Goal: Task Accomplishment & Management: Use online tool/utility

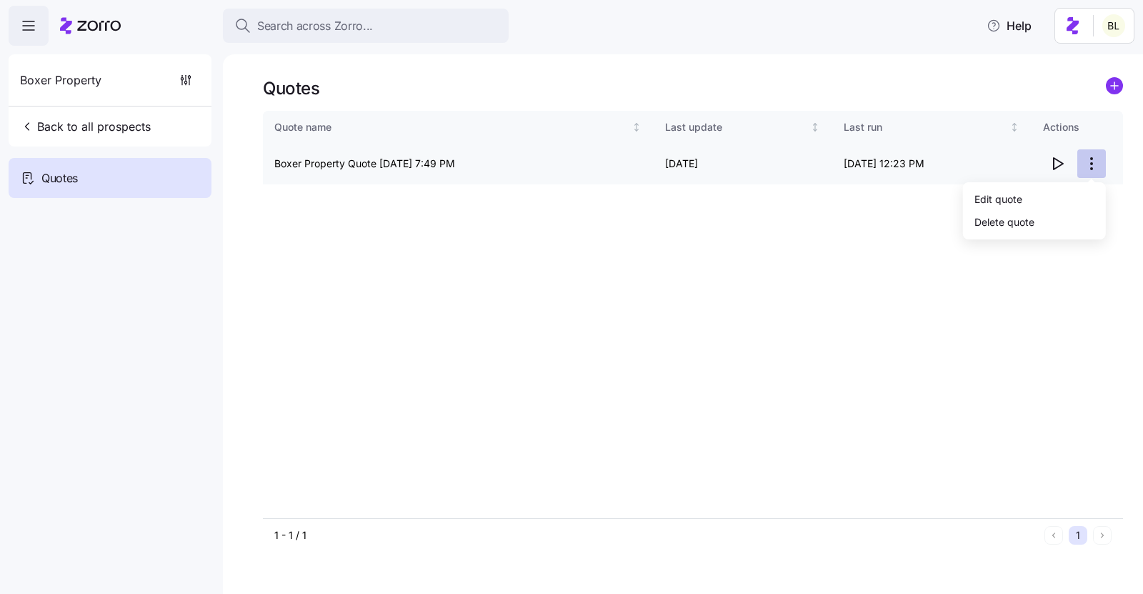
click at [1093, 158] on html "Search across Zorro... Help Boxer Property Back to all prospects Quotes Quotes …" at bounding box center [571, 292] width 1143 height 585
click at [1084, 194] on div "Edit quote" at bounding box center [1034, 198] width 131 height 23
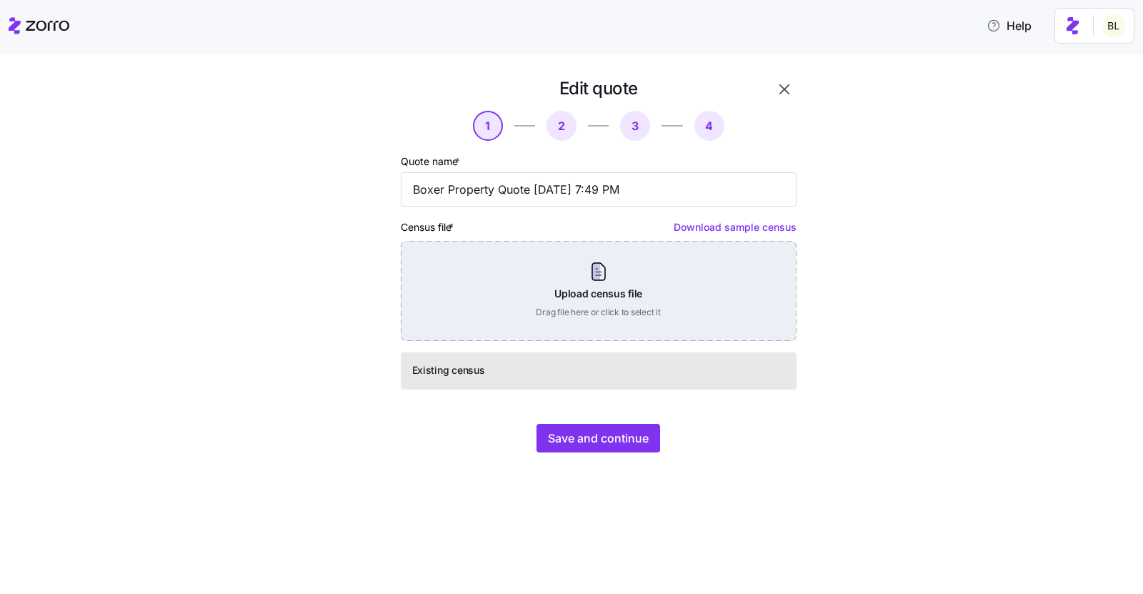
click at [620, 264] on div "Upload census file Drag file here or click to select it" at bounding box center [599, 291] width 396 height 100
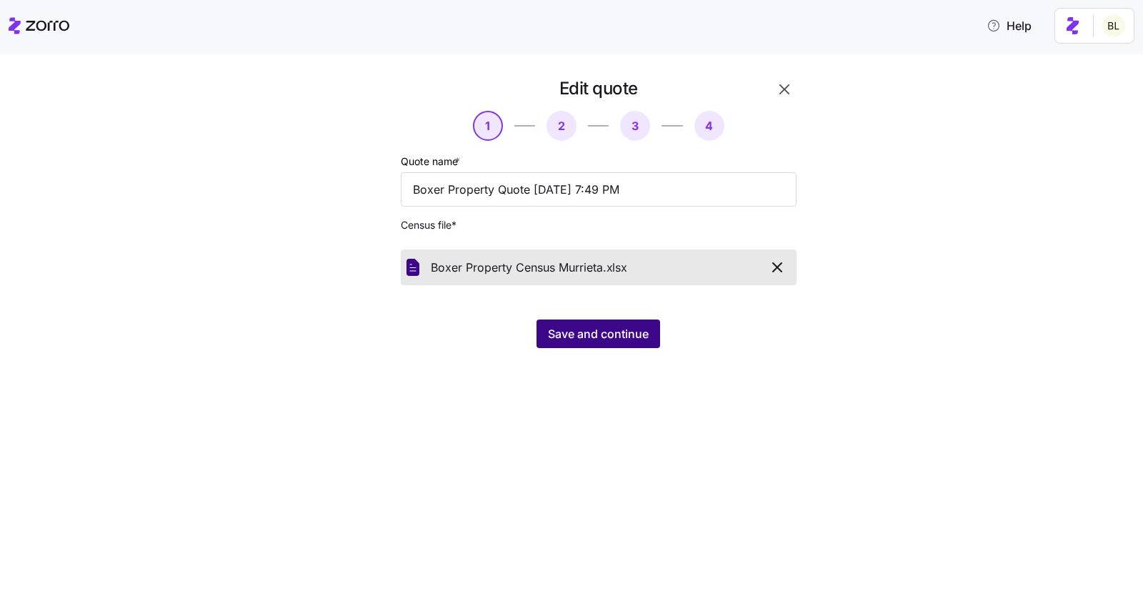
click at [552, 321] on button "Save and continue" at bounding box center [599, 333] width 124 height 29
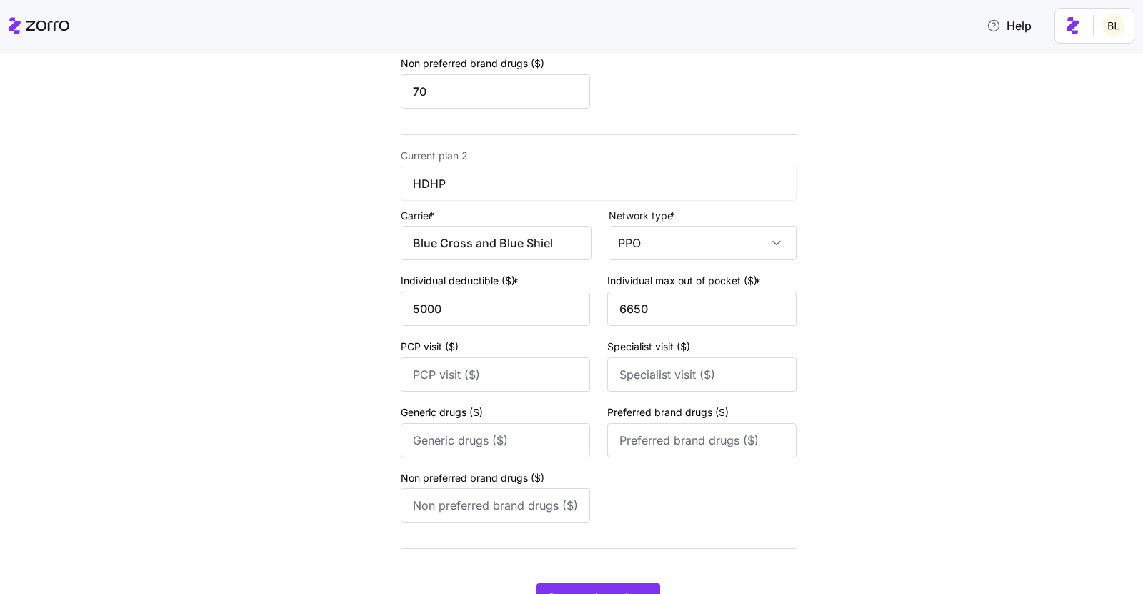
scroll to position [519, 0]
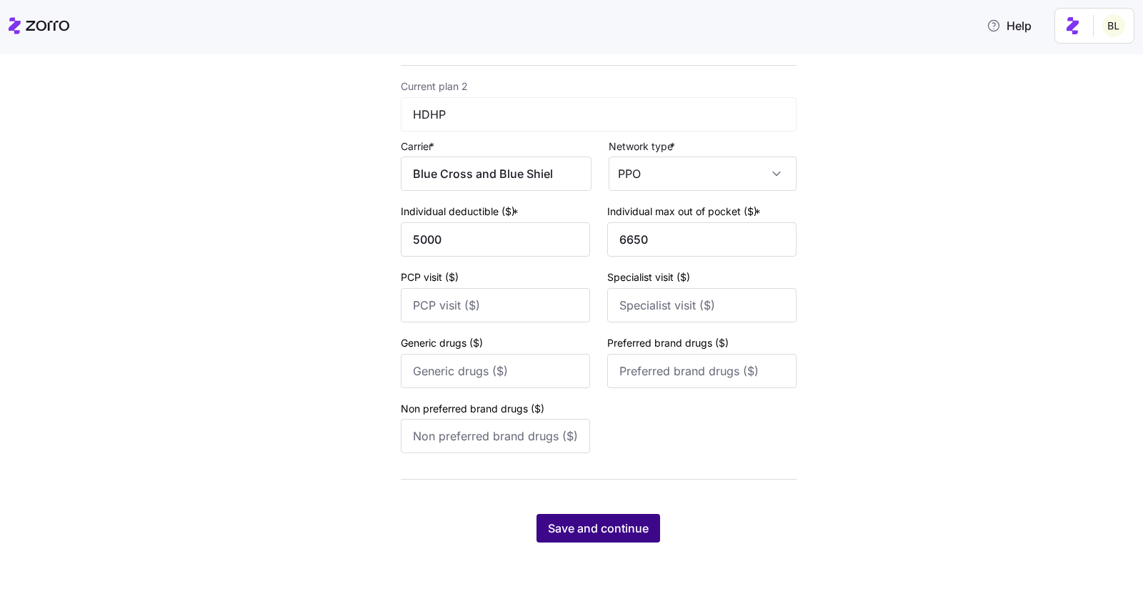
click at [625, 530] on span "Save and continue" at bounding box center [598, 528] width 101 height 17
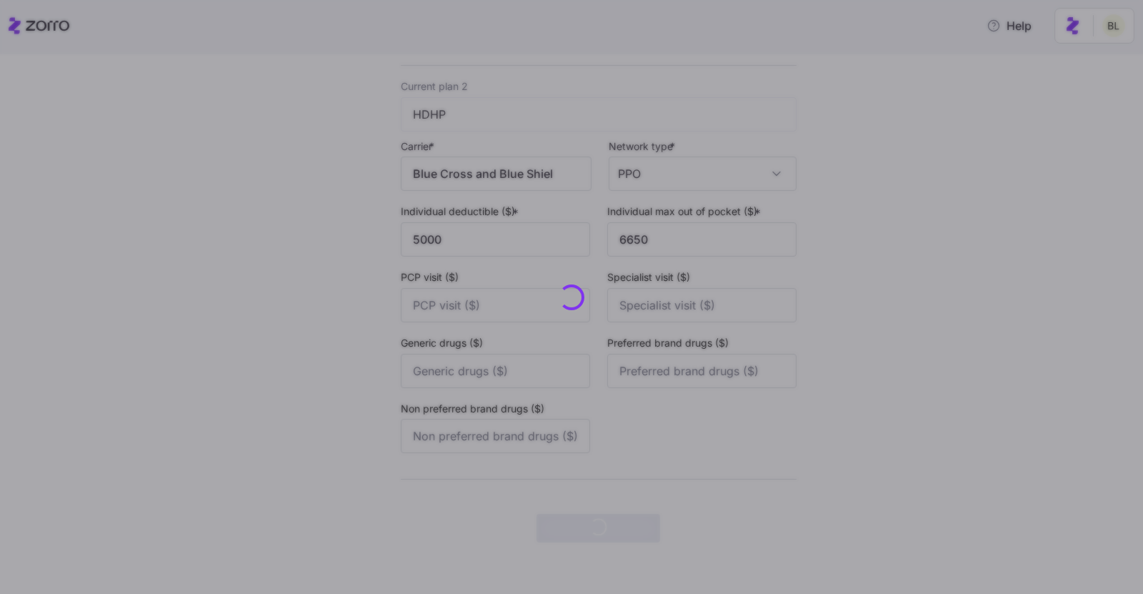
scroll to position [0, 0]
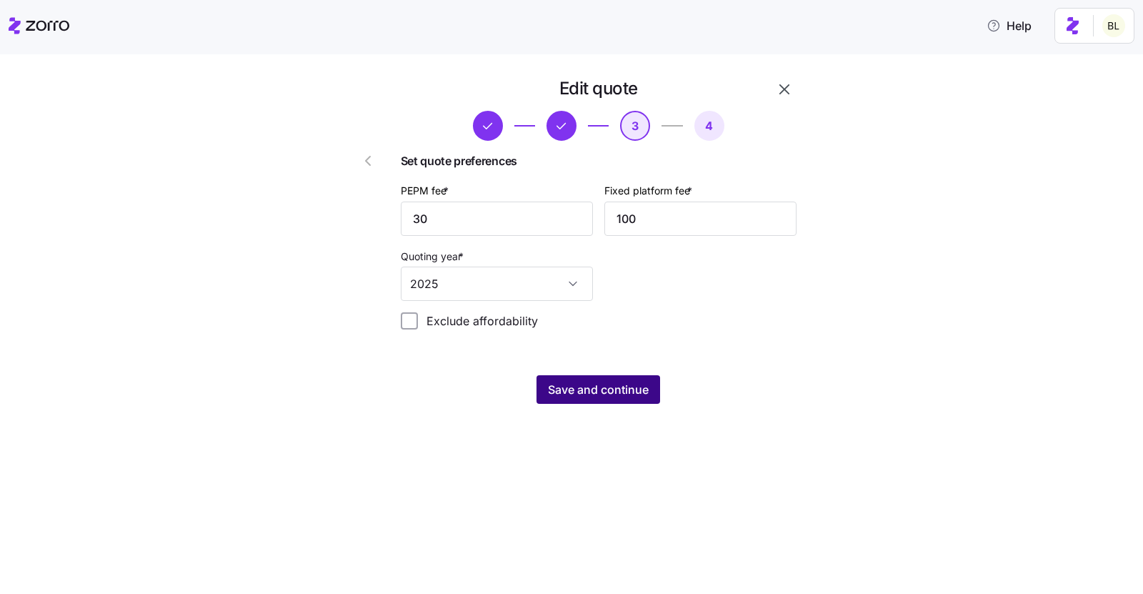
click at [587, 387] on span "Save and continue" at bounding box center [598, 389] width 101 height 17
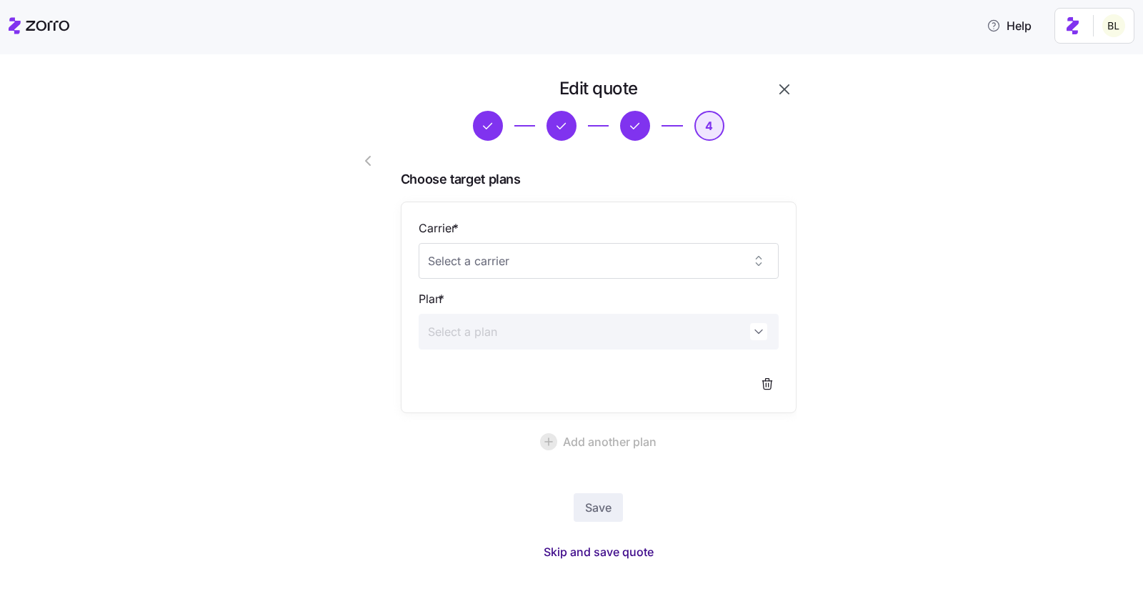
click at [603, 552] on span "Skip and save quote" at bounding box center [599, 551] width 110 height 17
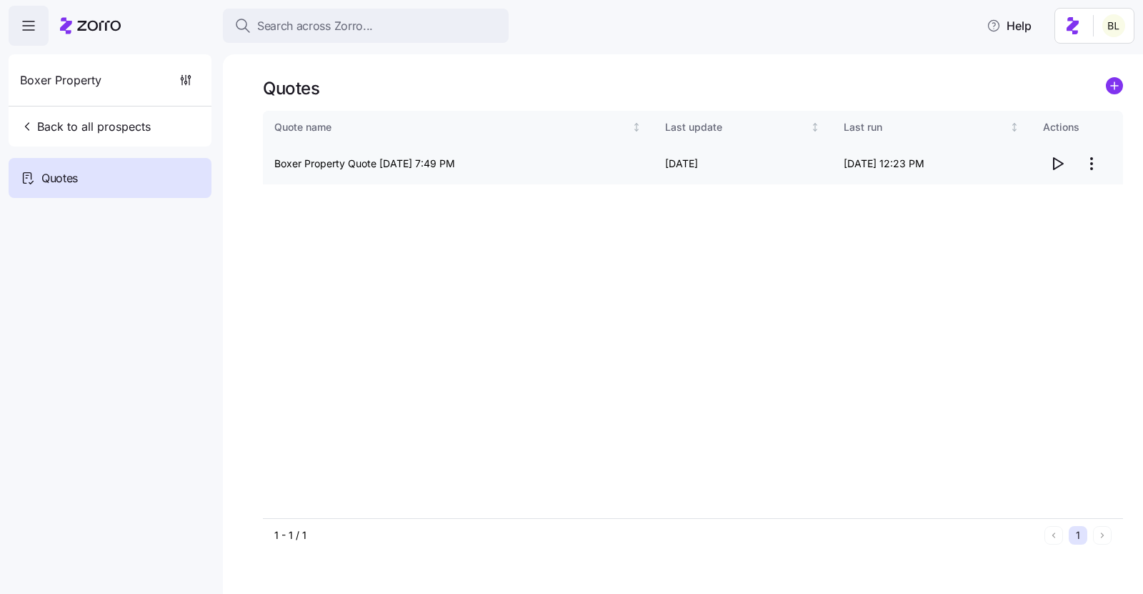
click at [1057, 161] on icon "button" at bounding box center [1057, 163] width 17 height 17
click at [1093, 164] on html "Search across Zorro... Help Boxer Property Back to all prospects Quotes Quotes …" at bounding box center [571, 292] width 1143 height 585
click at [1061, 202] on div "Edit quote" at bounding box center [1034, 198] width 131 height 23
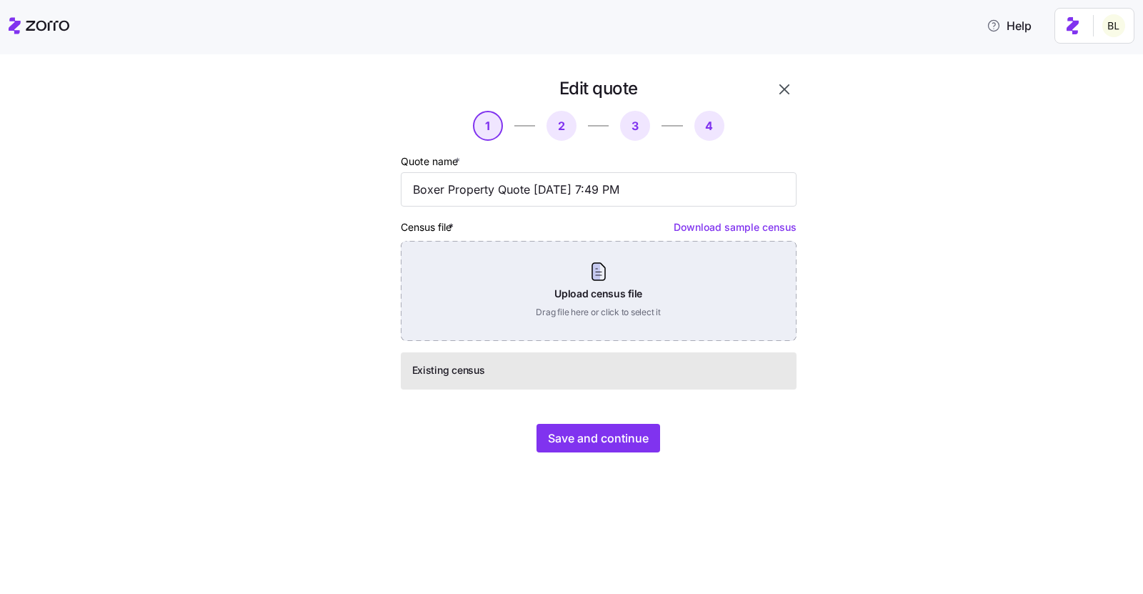
click at [624, 276] on div "Upload census file Drag file here or click to select it" at bounding box center [599, 291] width 396 height 100
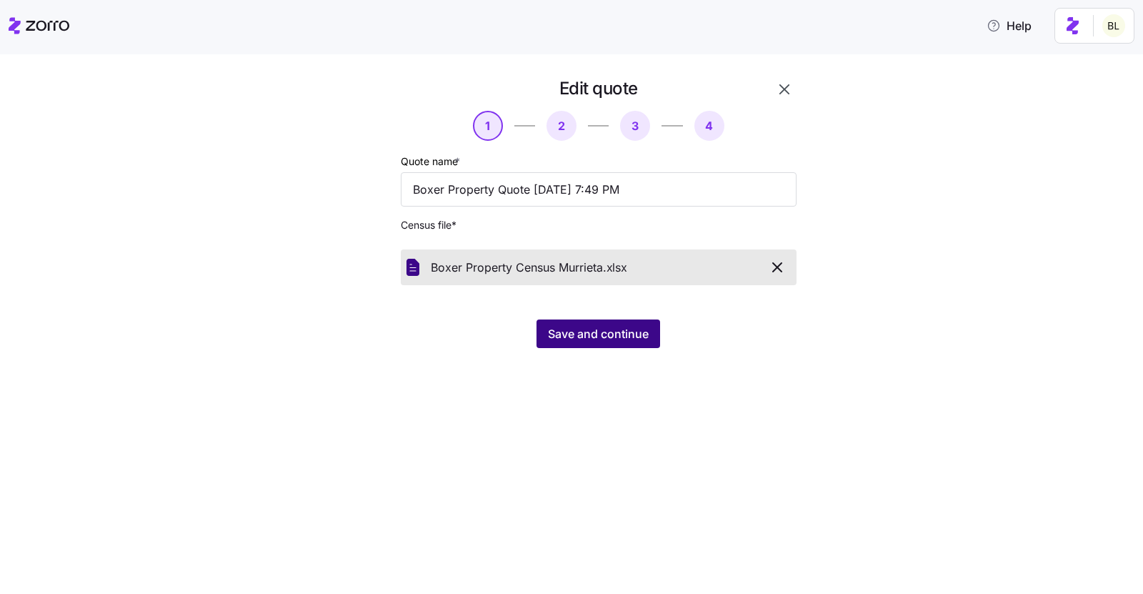
click at [595, 329] on span "Save and continue" at bounding box center [598, 333] width 101 height 17
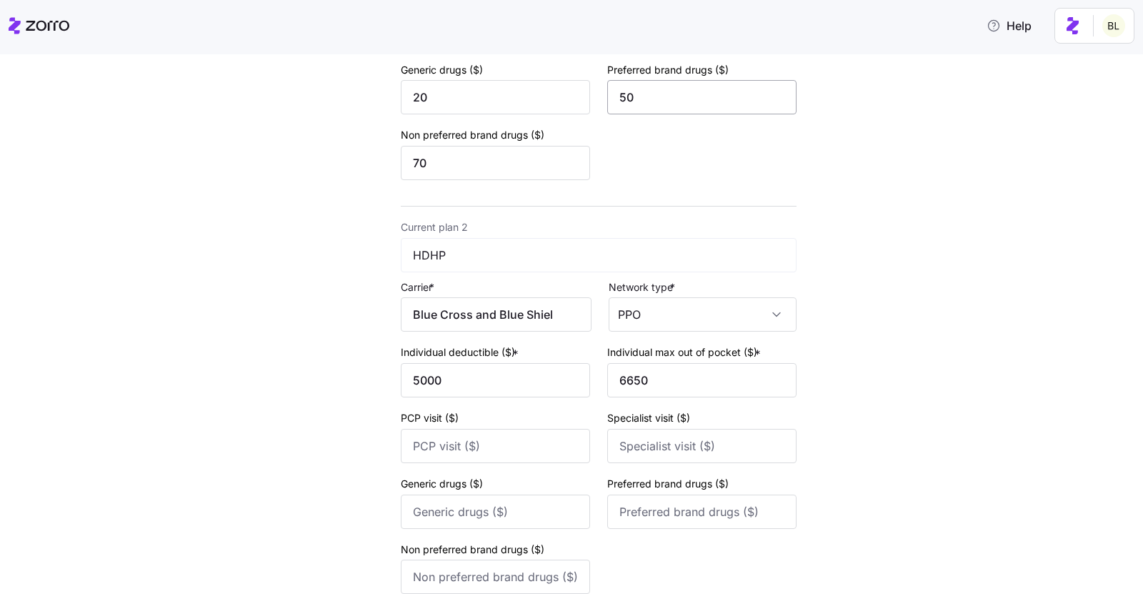
scroll to position [519, 0]
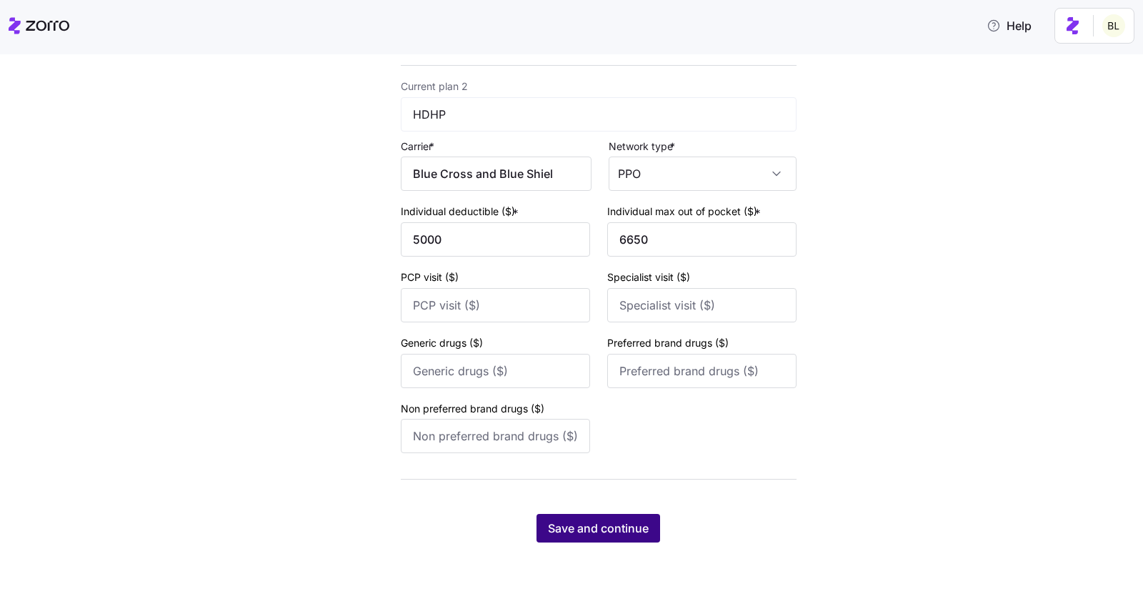
click at [603, 533] on span "Save and continue" at bounding box center [598, 528] width 101 height 17
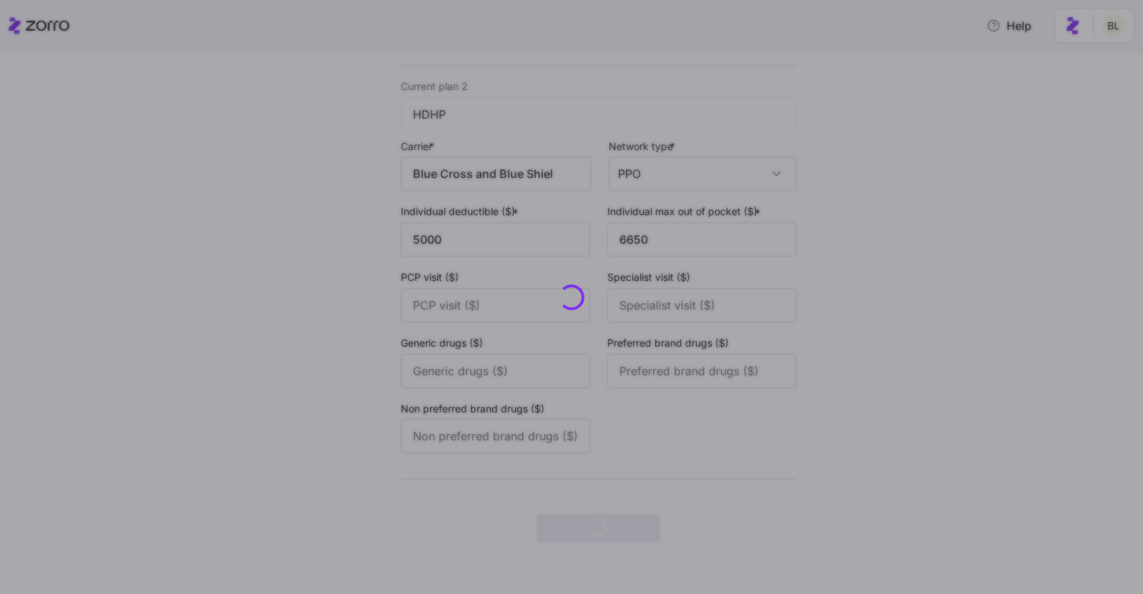
scroll to position [0, 0]
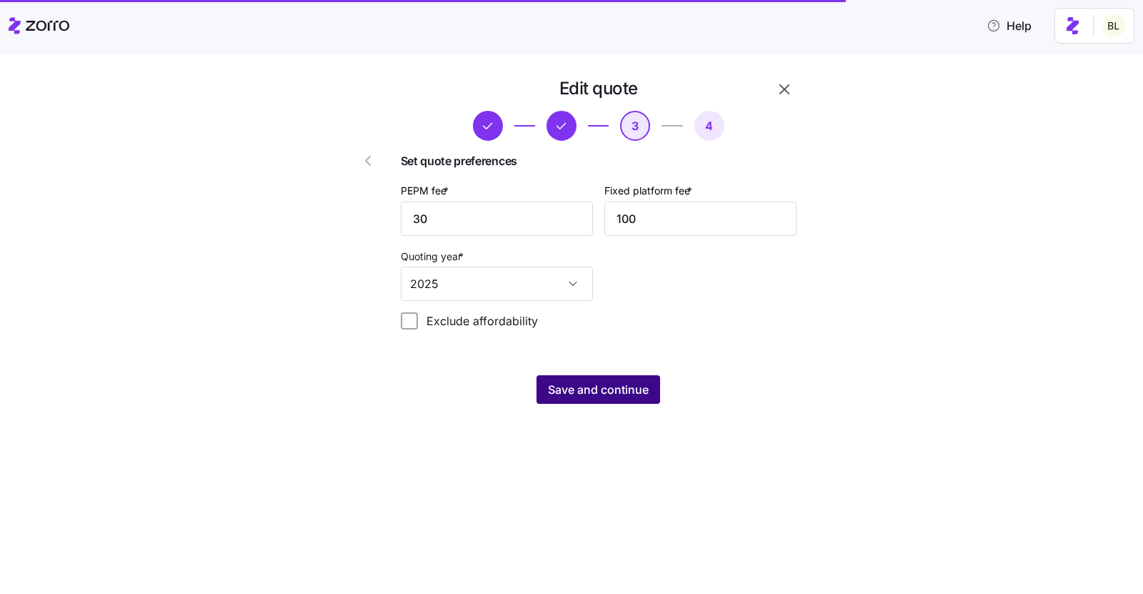
click at [612, 390] on span "Save and continue" at bounding box center [598, 389] width 101 height 17
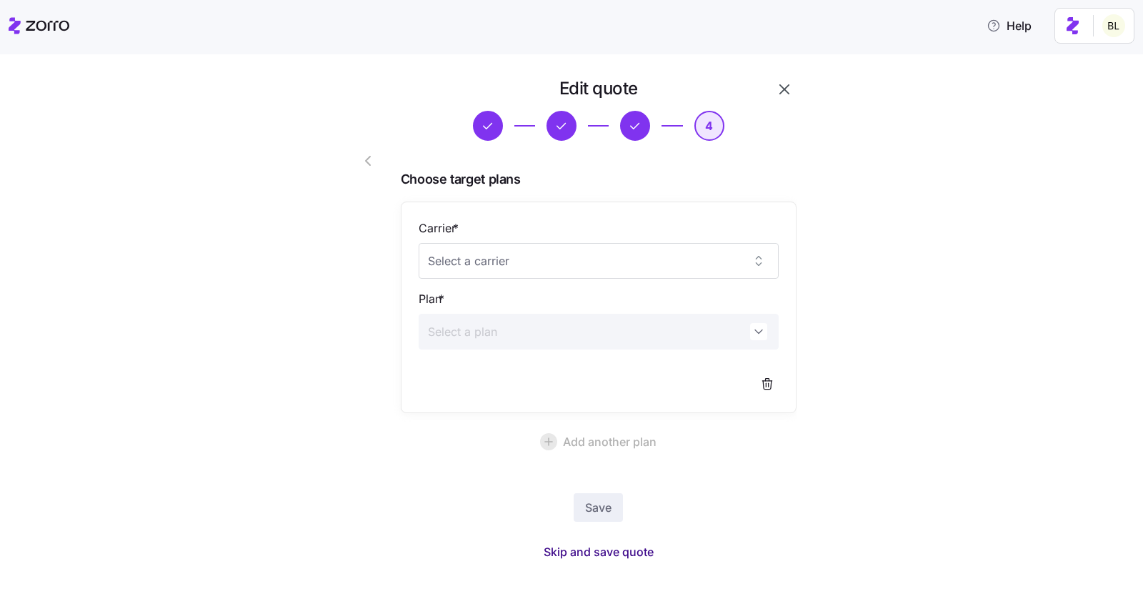
click at [587, 550] on span "Skip and save quote" at bounding box center [599, 551] width 110 height 17
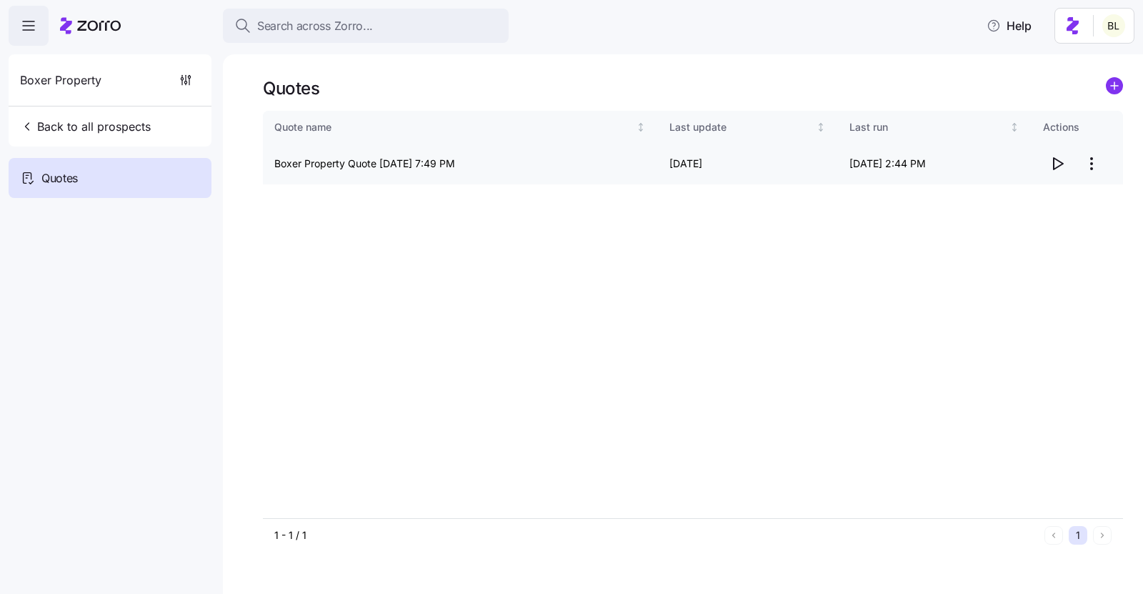
click at [1061, 161] on icon "button" at bounding box center [1057, 163] width 17 height 17
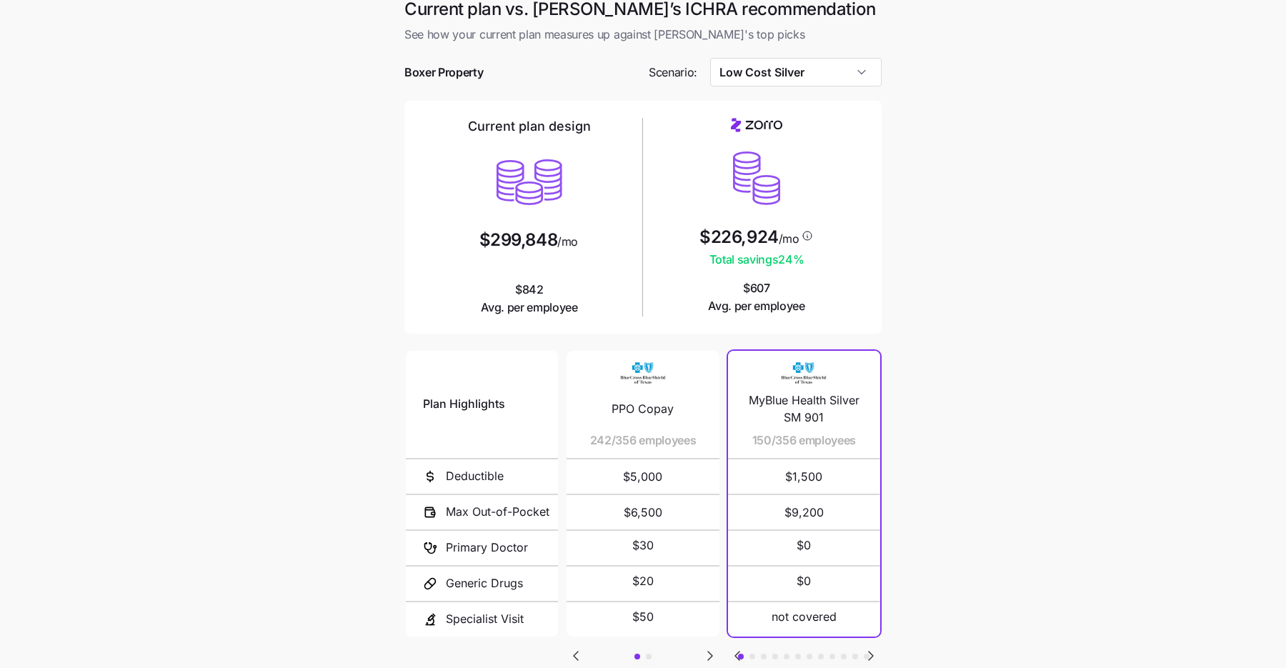
scroll to position [111, 0]
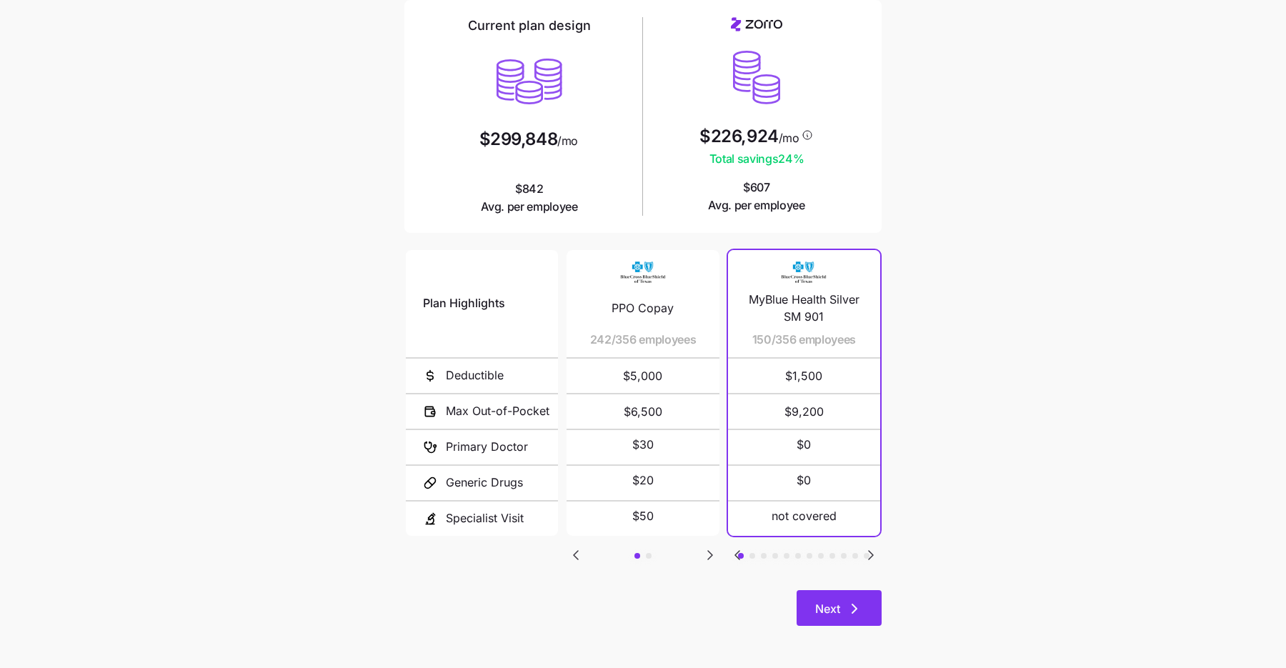
click at [851, 614] on icon "button" at bounding box center [854, 608] width 17 height 17
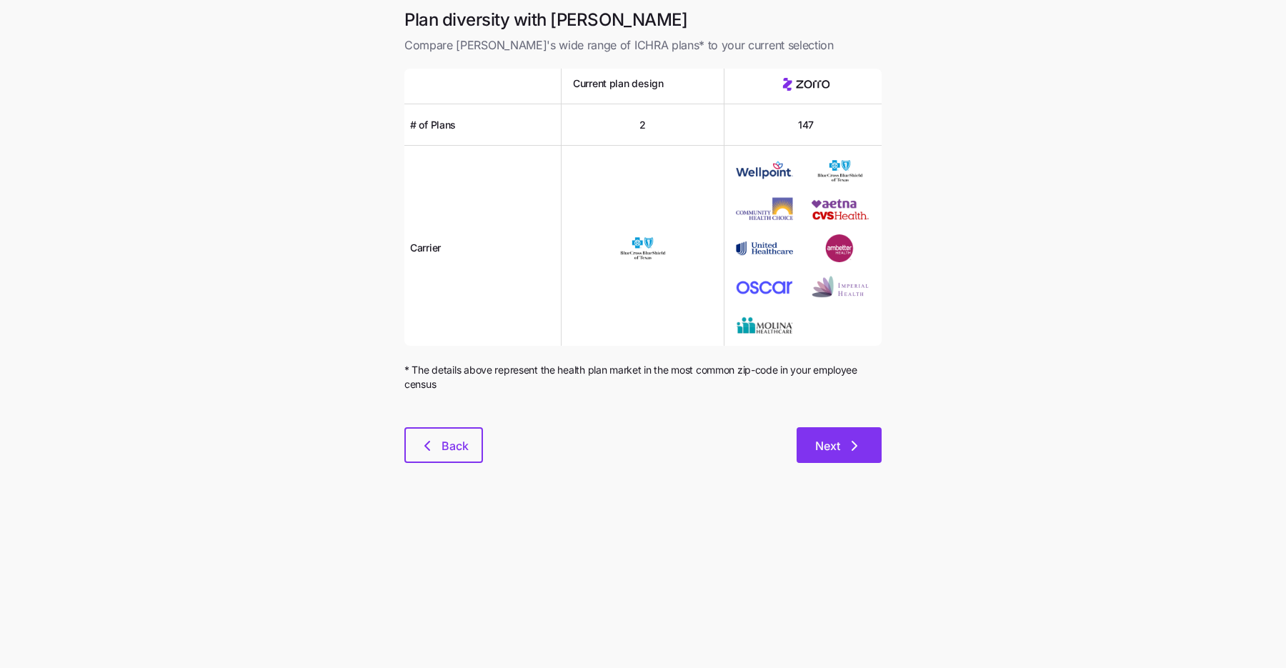
click at [836, 435] on button "Next" at bounding box center [839, 445] width 85 height 36
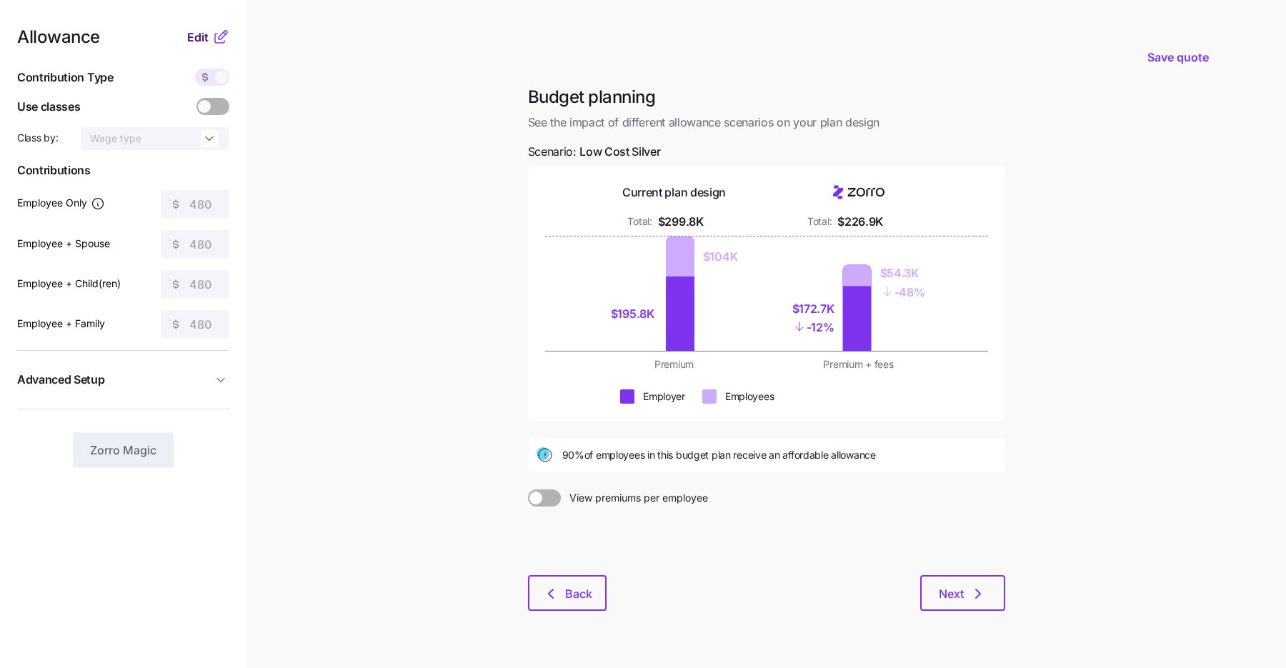
click at [203, 39] on span "Edit" at bounding box center [197, 37] width 21 height 17
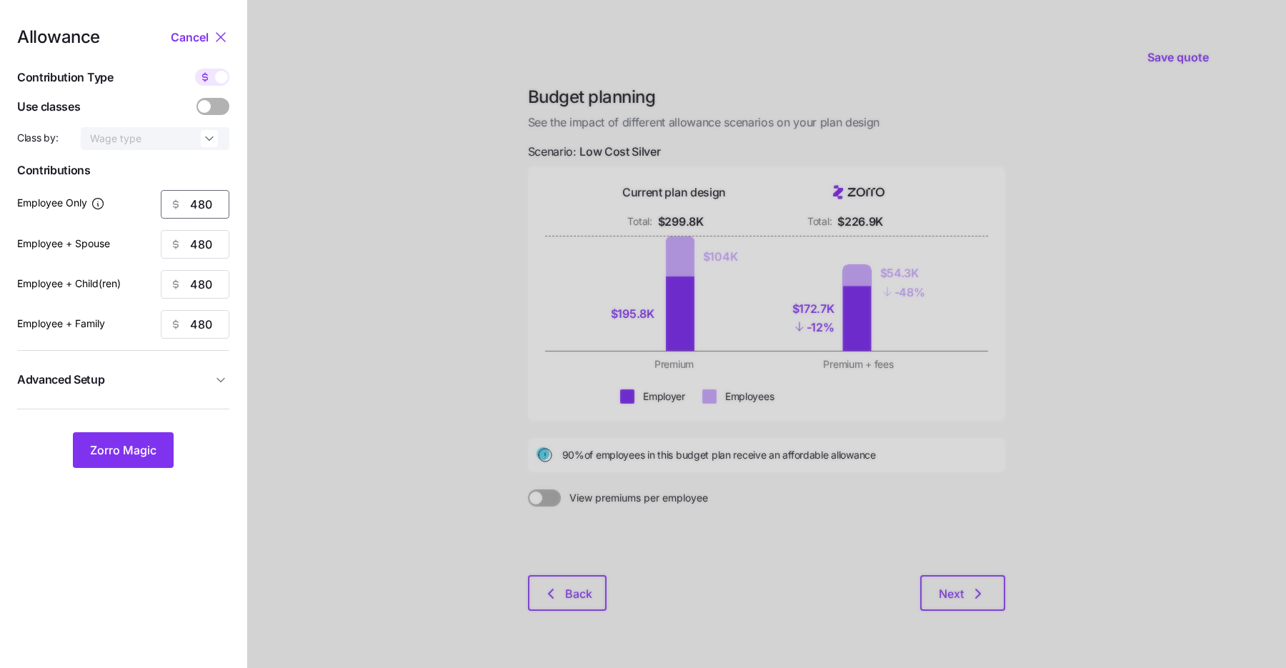
click at [194, 202] on input "480" at bounding box center [195, 204] width 69 height 29
type input "525"
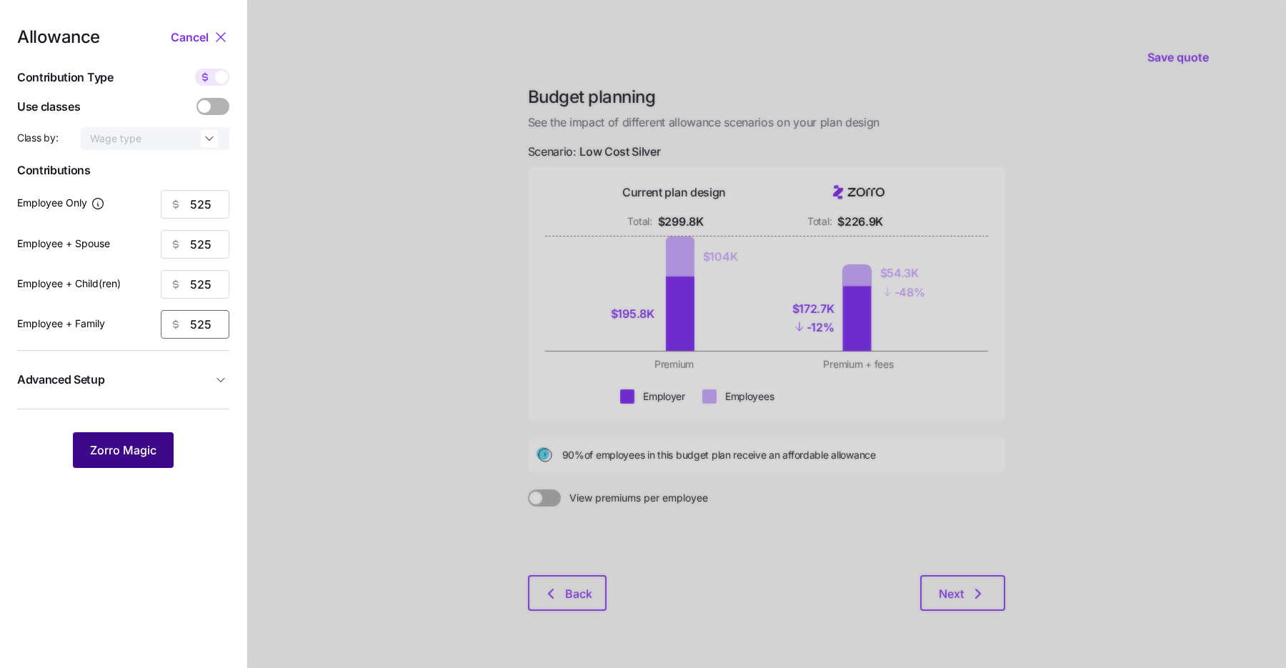
type input "525"
click at [118, 448] on span "Zorro Magic" at bounding box center [123, 450] width 66 height 17
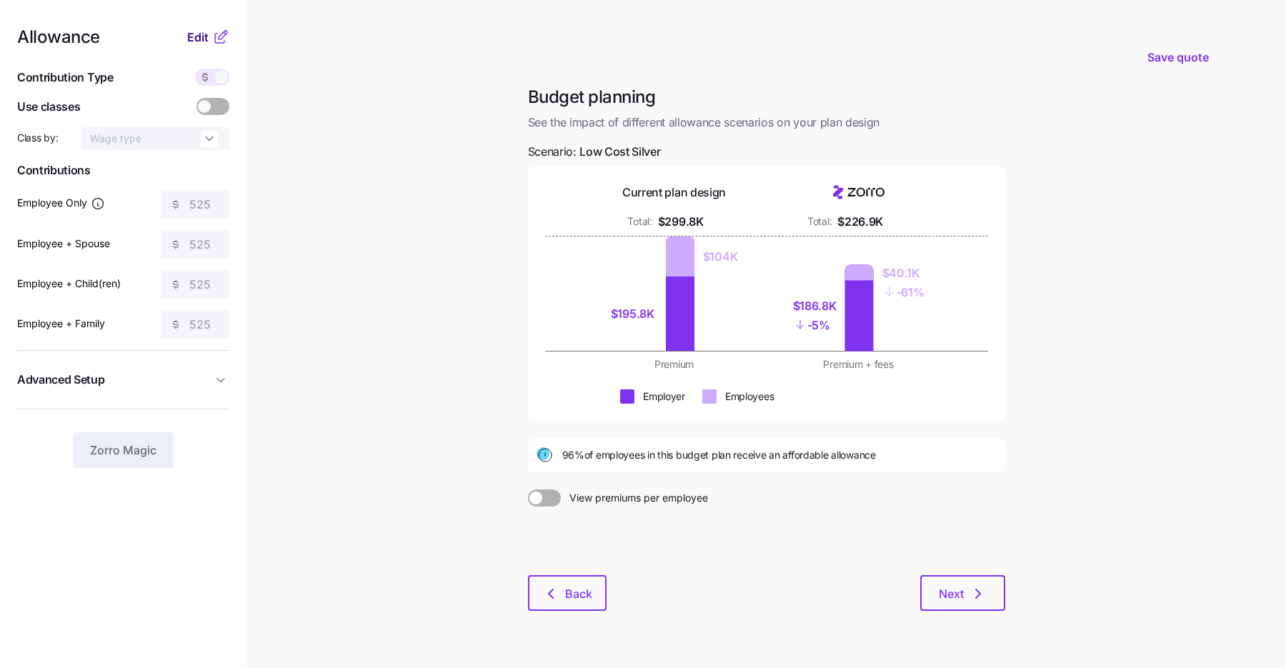
click at [202, 39] on span "Edit" at bounding box center [197, 37] width 21 height 17
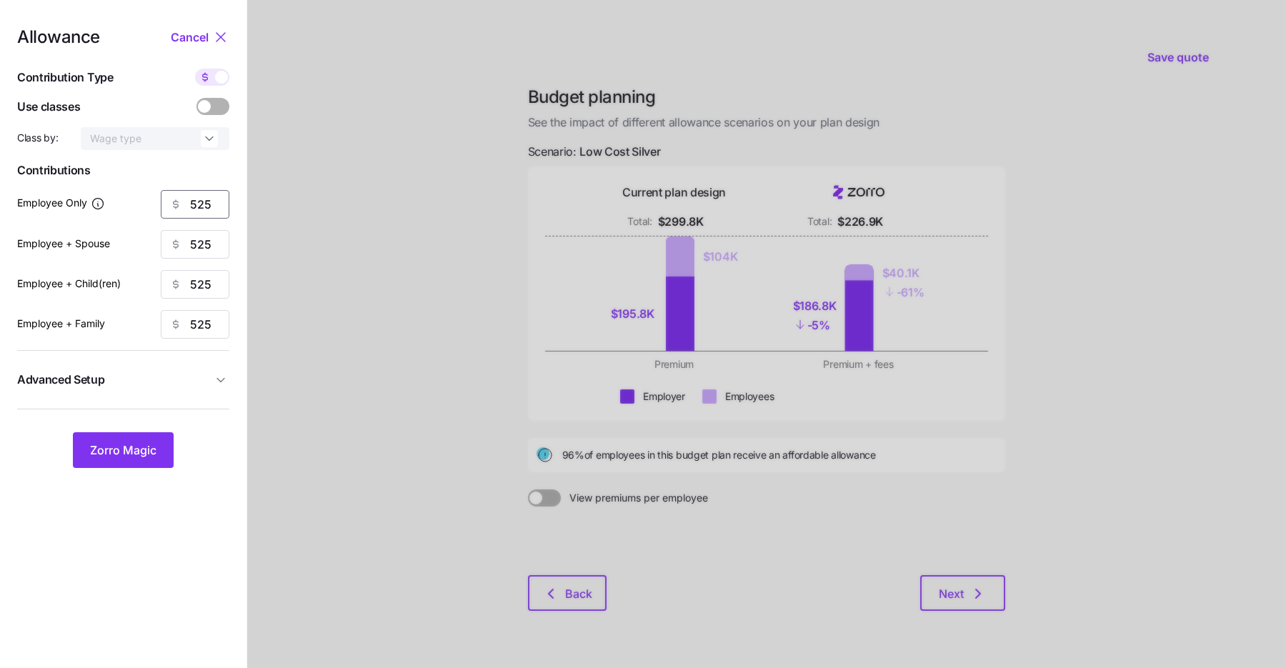
click at [199, 208] on input "525" at bounding box center [195, 204] width 69 height 29
type input "500"
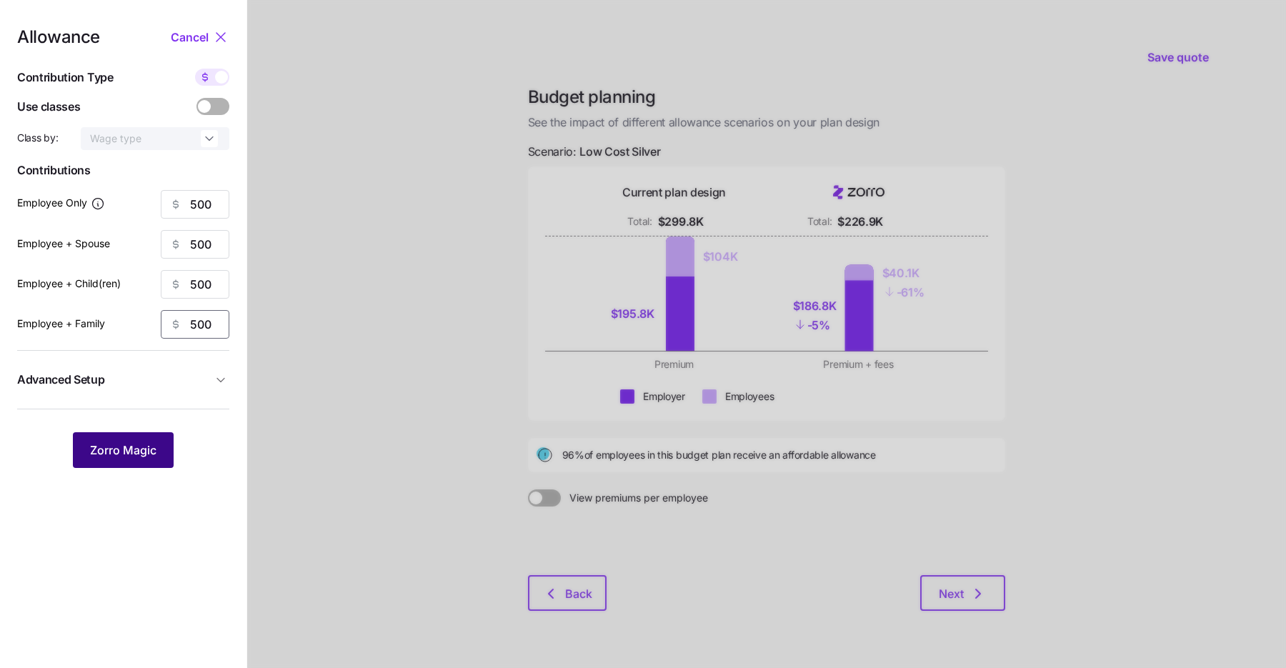
type input "500"
click at [152, 450] on span "Zorro Magic" at bounding box center [123, 450] width 66 height 17
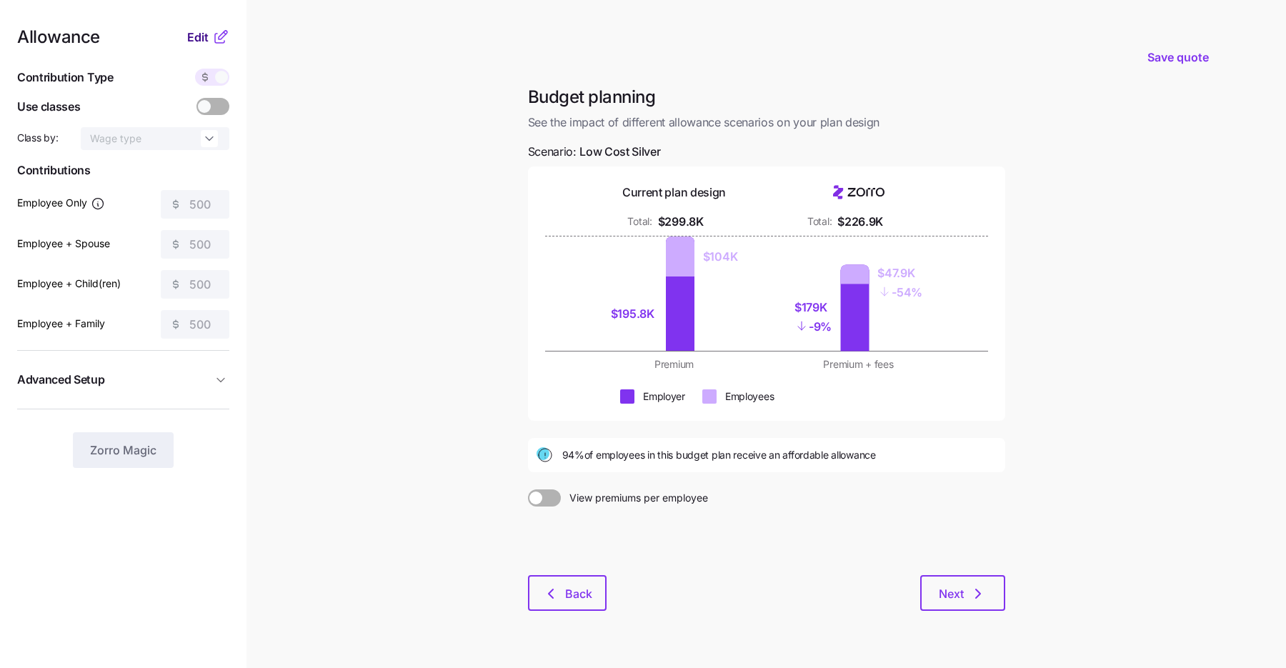
click at [207, 36] on span "Edit" at bounding box center [197, 37] width 21 height 17
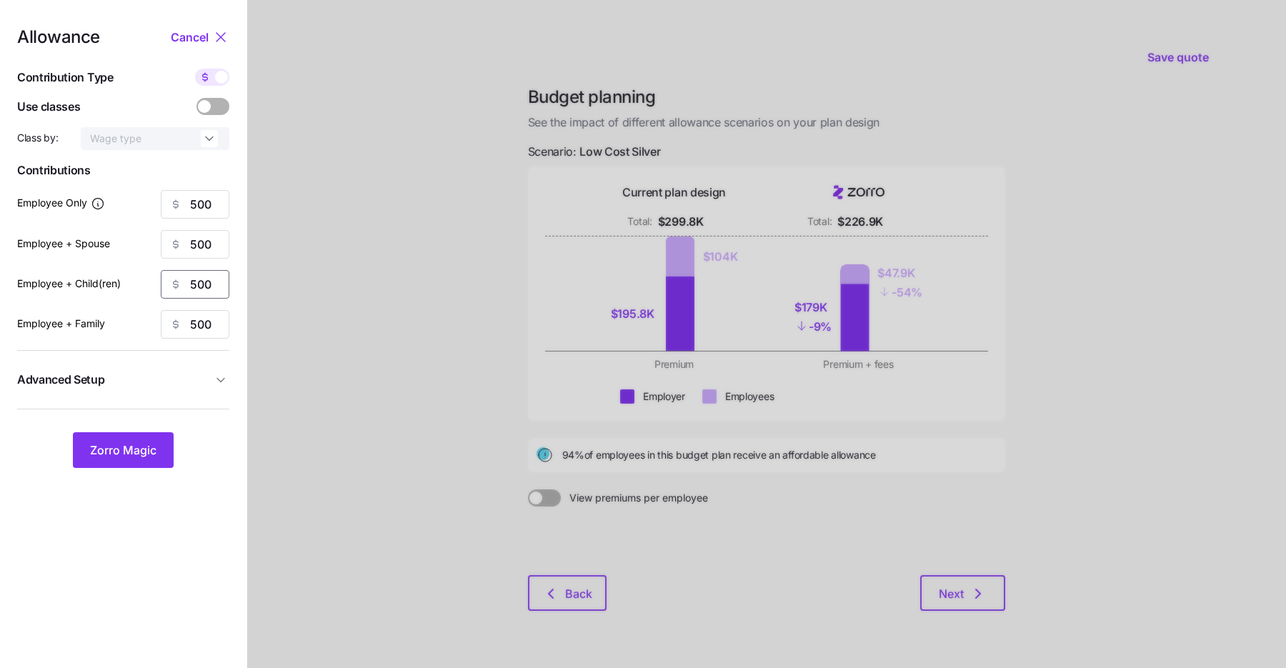
click at [197, 283] on input "500" at bounding box center [195, 284] width 69 height 29
type input "900"
type input "1350"
click at [138, 452] on span "Zorro Magic" at bounding box center [123, 450] width 66 height 17
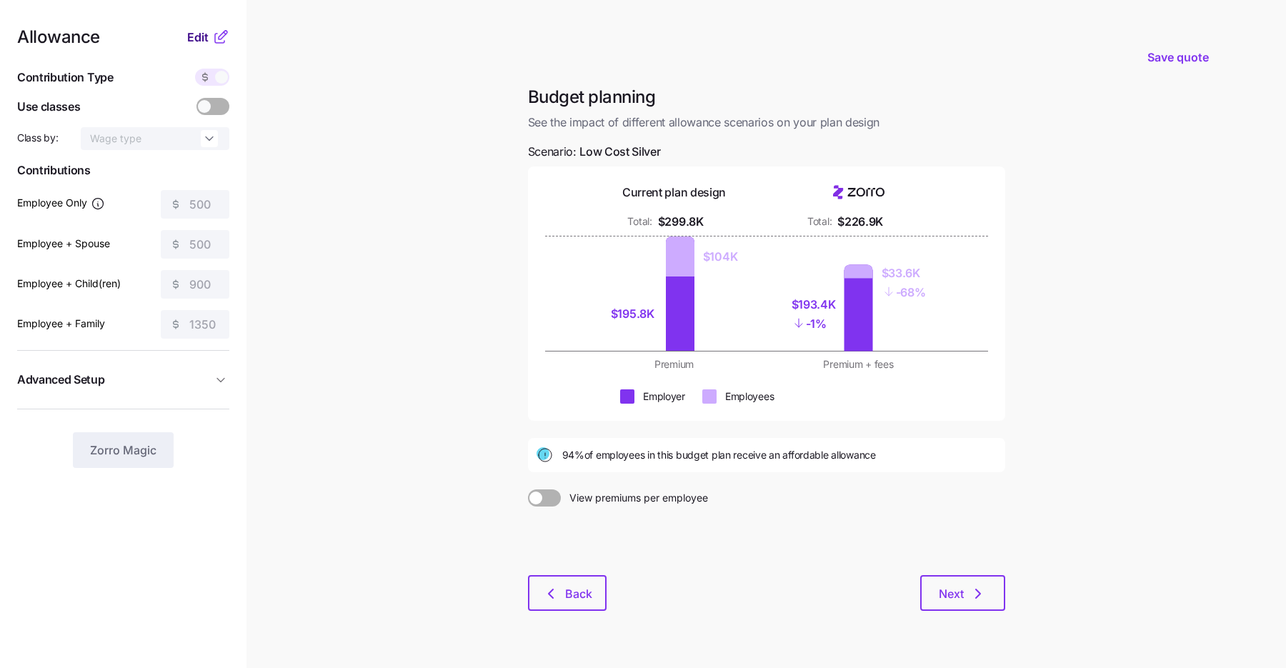
click at [201, 38] on span "Edit" at bounding box center [197, 37] width 21 height 17
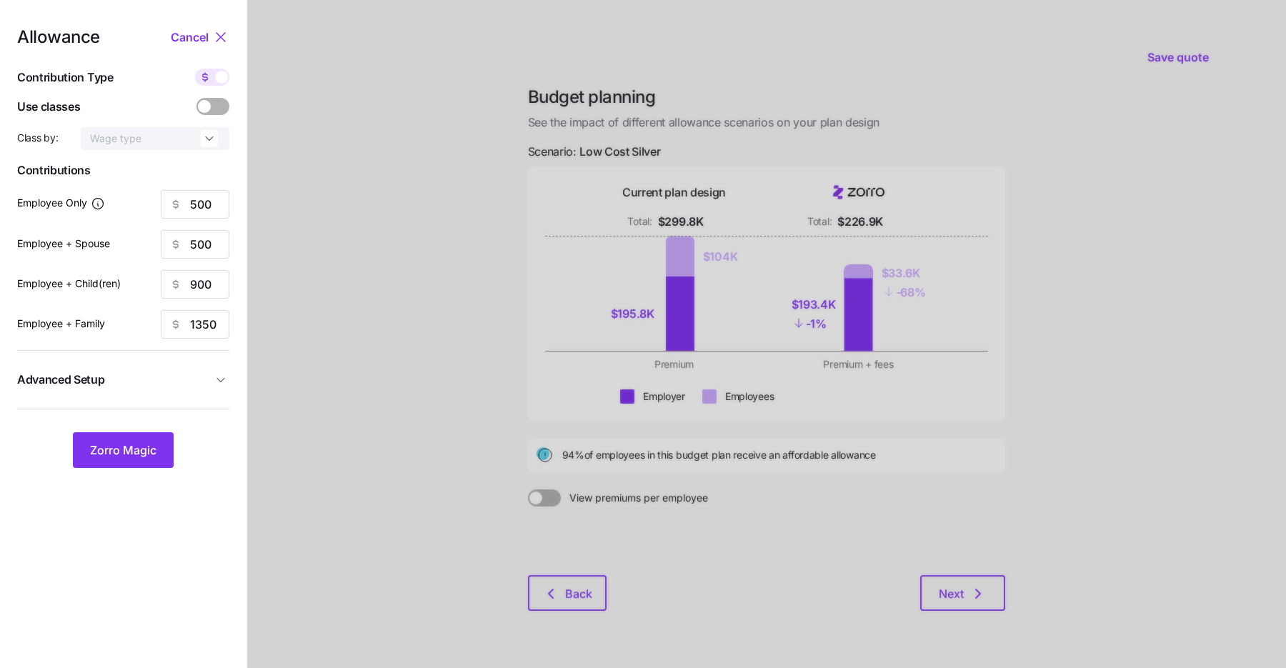
click at [213, 74] on span at bounding box center [205, 77] width 20 height 17
click at [195, 69] on input "checkbox" at bounding box center [195, 69] width 0 height 0
type input "88"
type input "44"
type input "97"
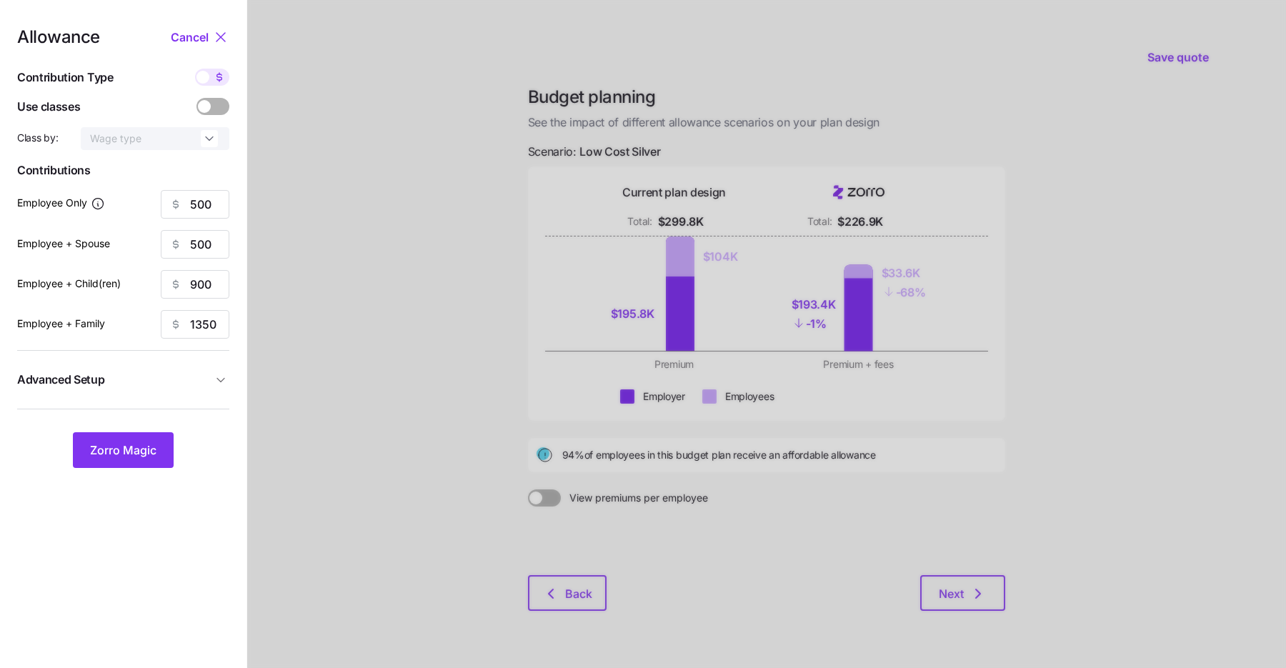
type input "90"
click at [213, 72] on span at bounding box center [219, 77] width 20 height 17
click at [195, 69] on input "checkbox" at bounding box center [195, 69] width 0 height 0
type input "500"
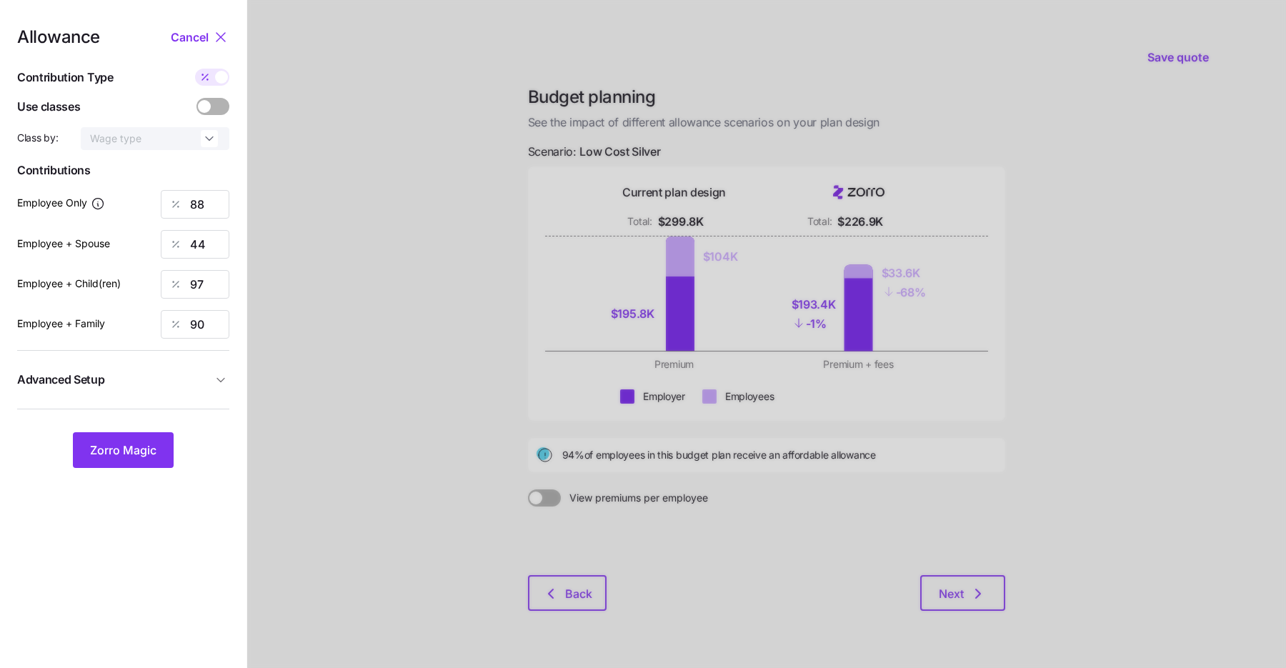
type input "900"
type input "1350"
click at [199, 284] on input "900" at bounding box center [195, 284] width 69 height 29
click at [209, 75] on icon at bounding box center [204, 76] width 11 height 11
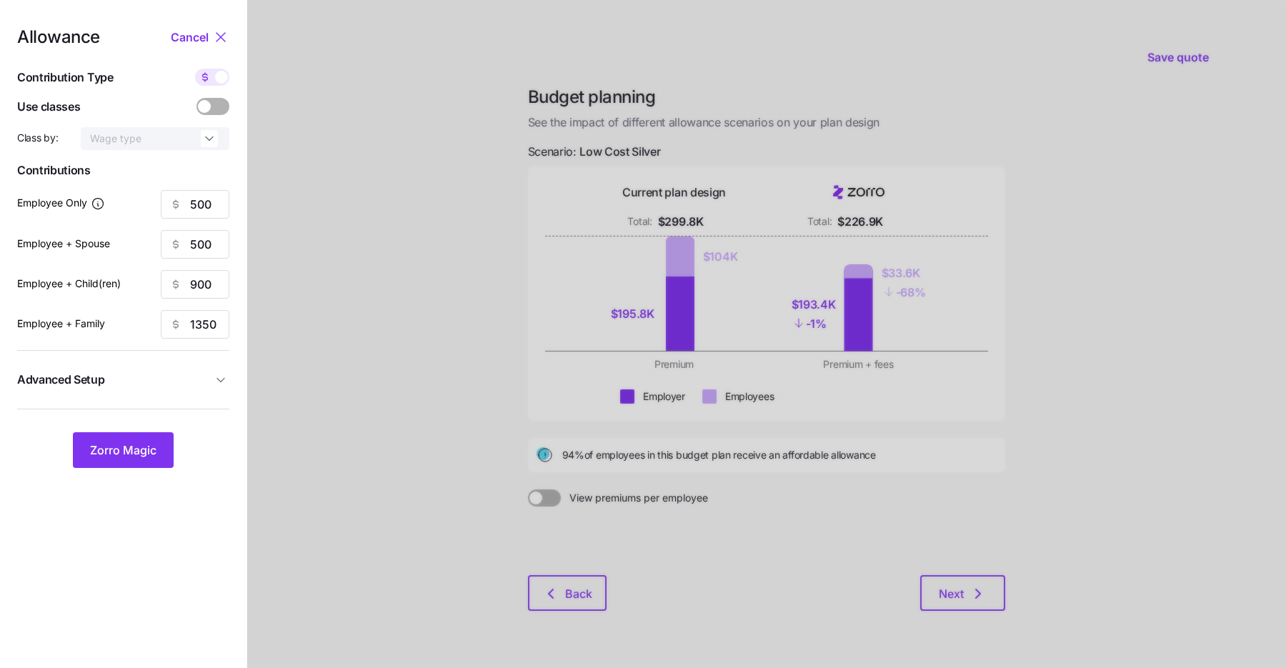
click at [195, 69] on input "checkbox" at bounding box center [195, 69] width 0 height 0
type input "88"
type input "44"
type input "97"
type input "90"
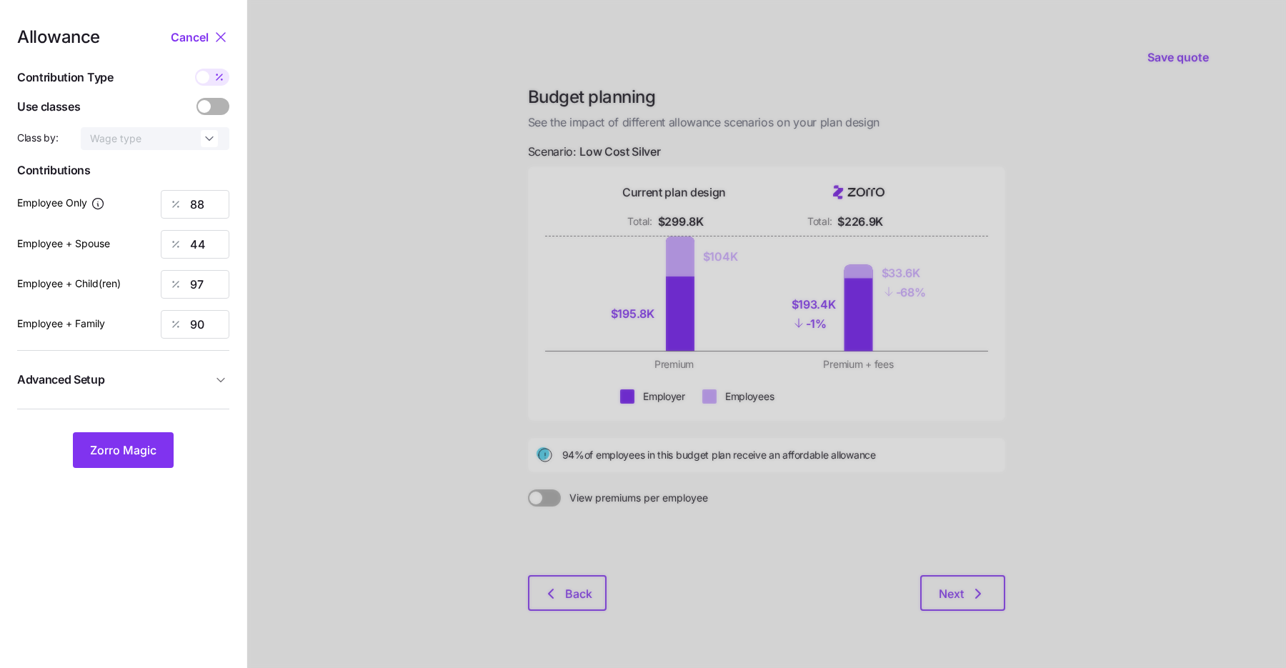
click at [214, 74] on icon at bounding box center [219, 76] width 11 height 11
click at [195, 69] on input "checkbox" at bounding box center [195, 69] width 0 height 0
type input "500"
type input "900"
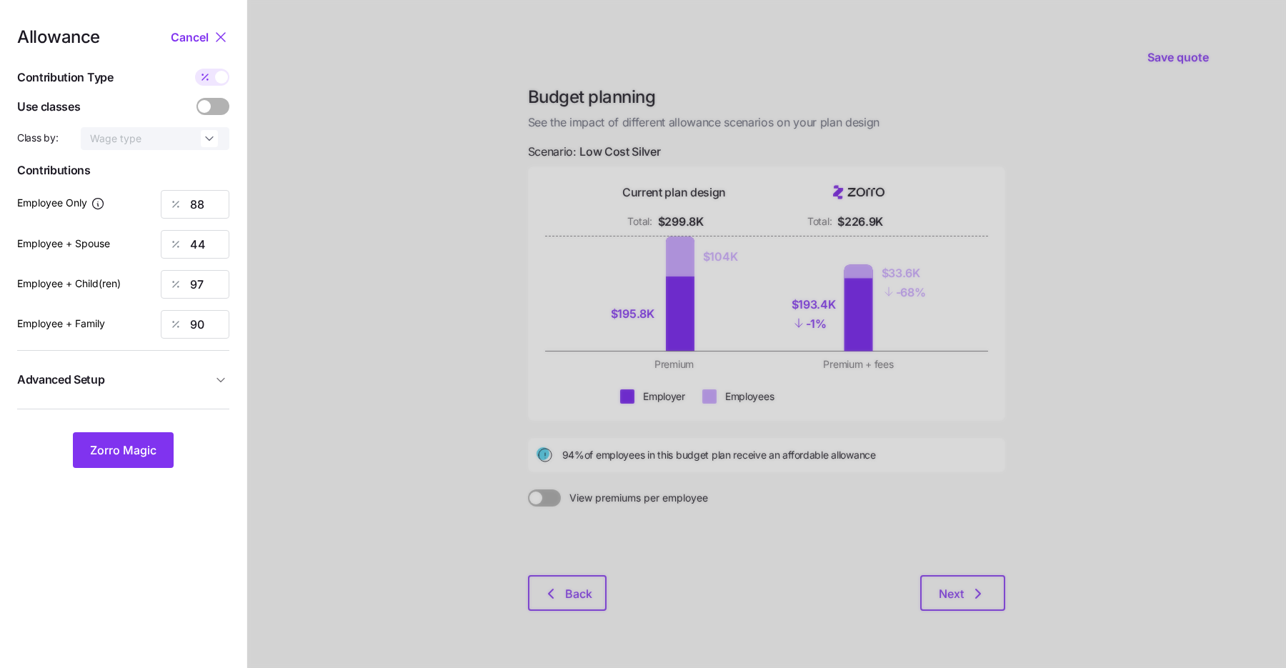
type input "1350"
click at [194, 283] on input "900" at bounding box center [195, 284] width 69 height 29
type input "800"
type input "1250"
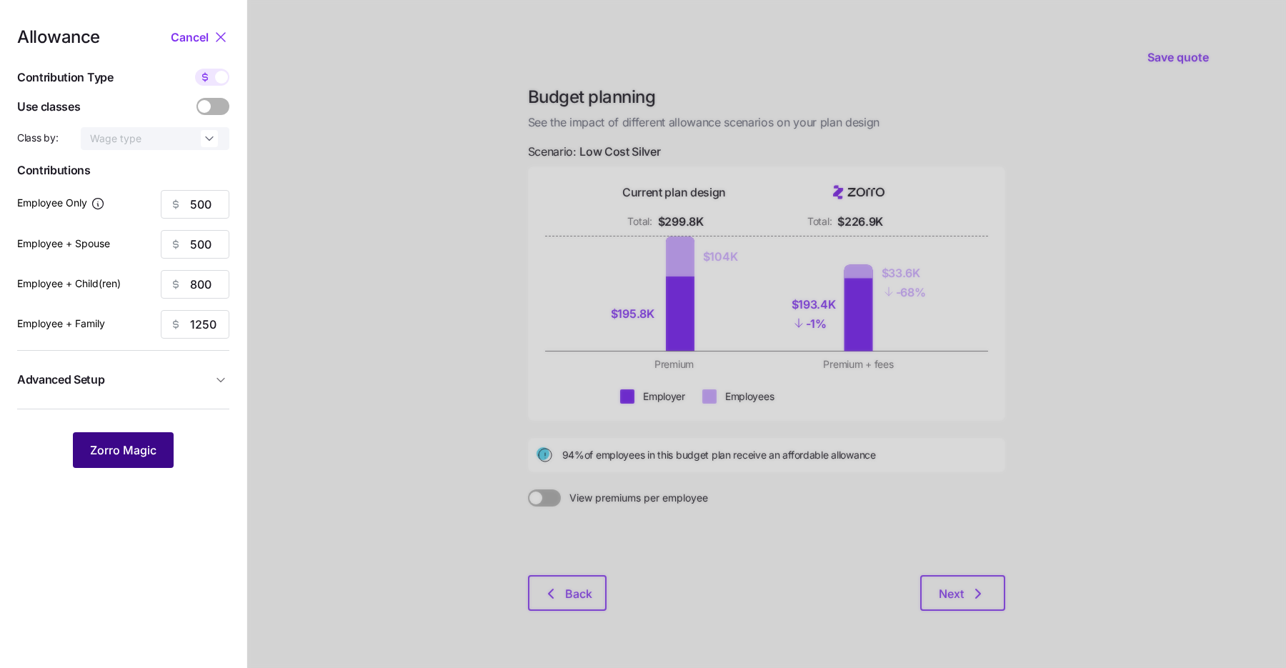
click at [139, 454] on span "Zorro Magic" at bounding box center [123, 450] width 66 height 17
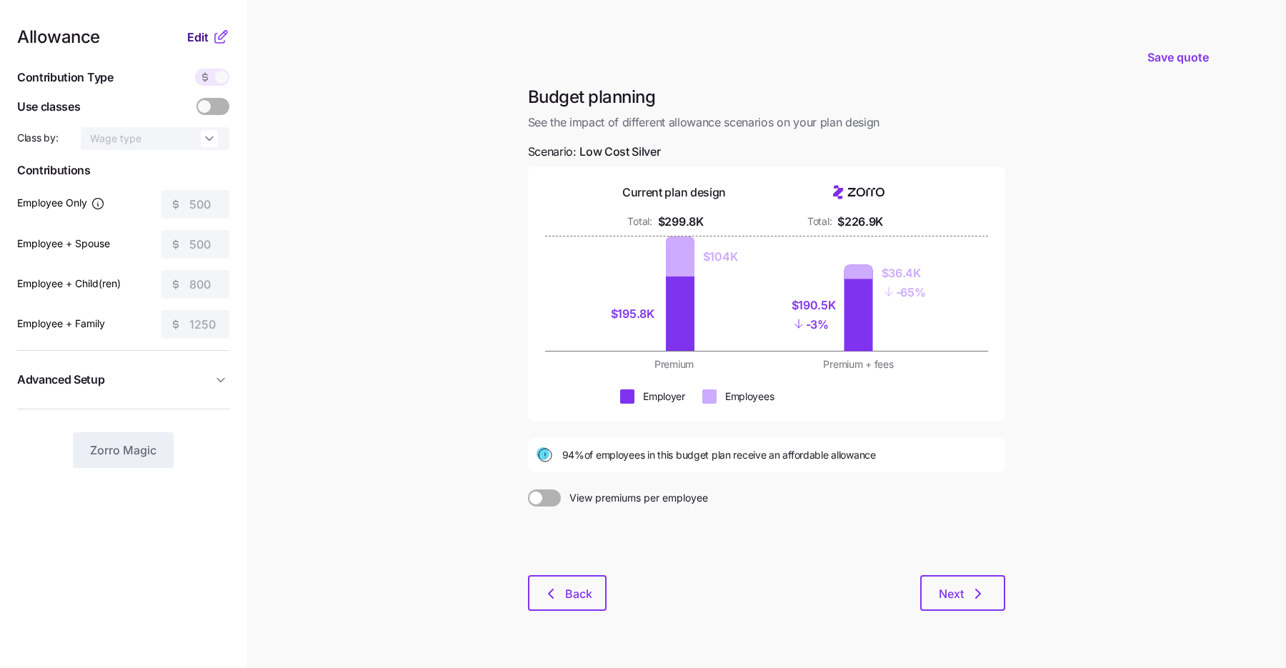
click at [204, 34] on span "Edit" at bounding box center [197, 37] width 21 height 17
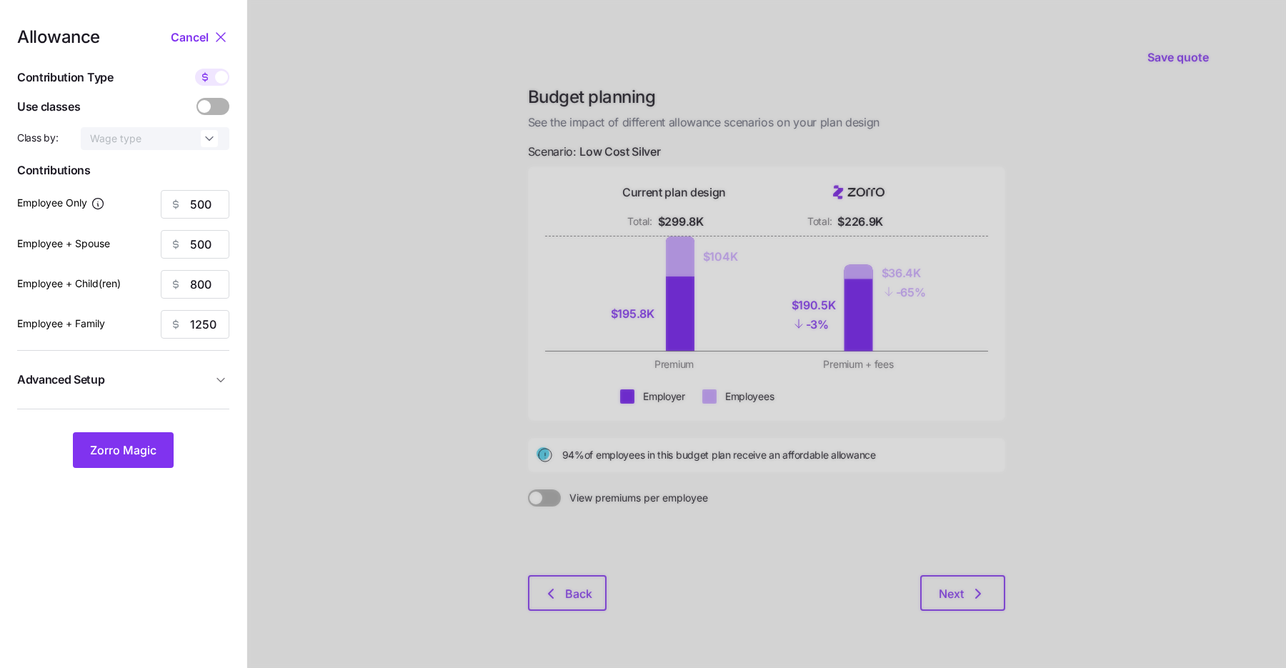
click at [213, 79] on span at bounding box center [205, 77] width 20 height 17
click at [195, 69] on input "checkbox" at bounding box center [195, 69] width 0 height 0
type input "88"
type input "44"
type input "86"
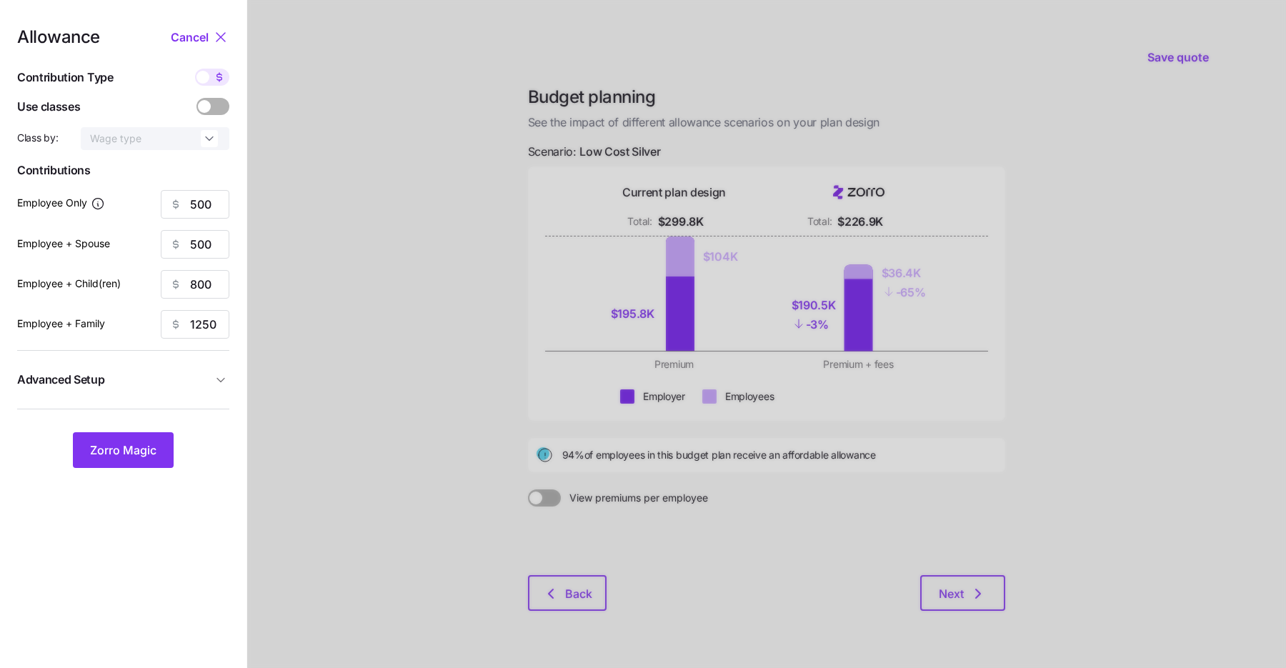
type input "84"
click at [216, 277] on input "86" at bounding box center [195, 284] width 69 height 29
type input "88"
click at [162, 451] on button "Zorro Magic" at bounding box center [123, 450] width 101 height 36
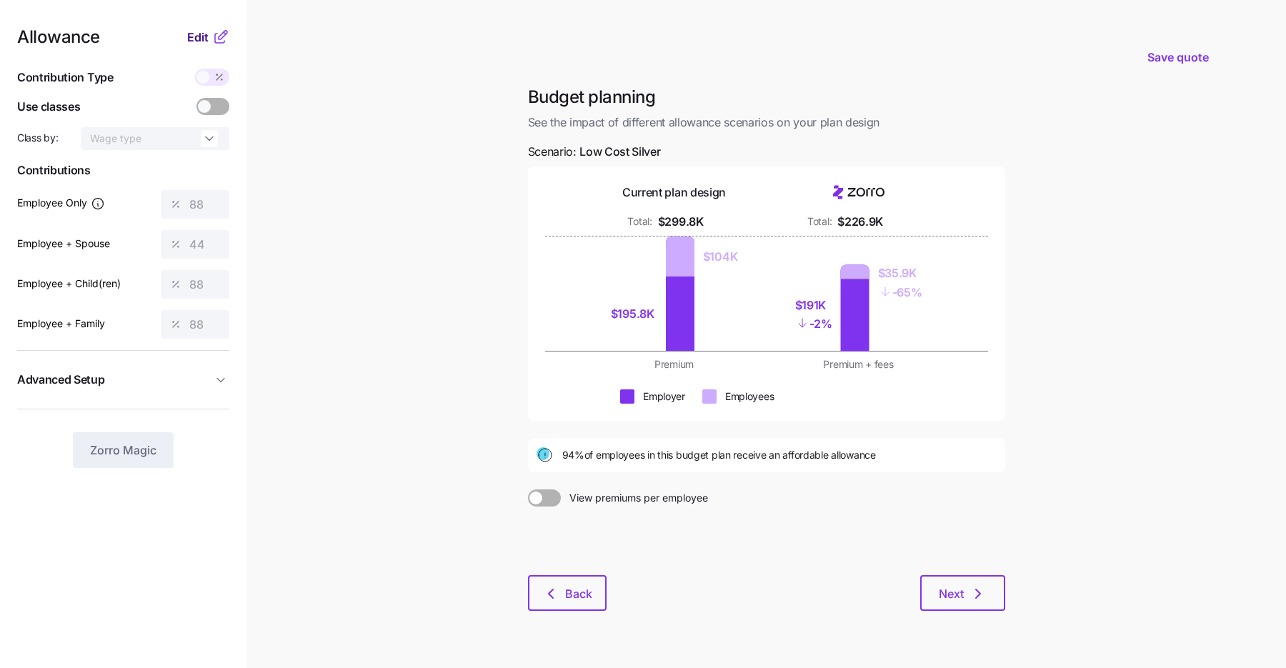
click at [202, 42] on span "Edit" at bounding box center [197, 37] width 21 height 17
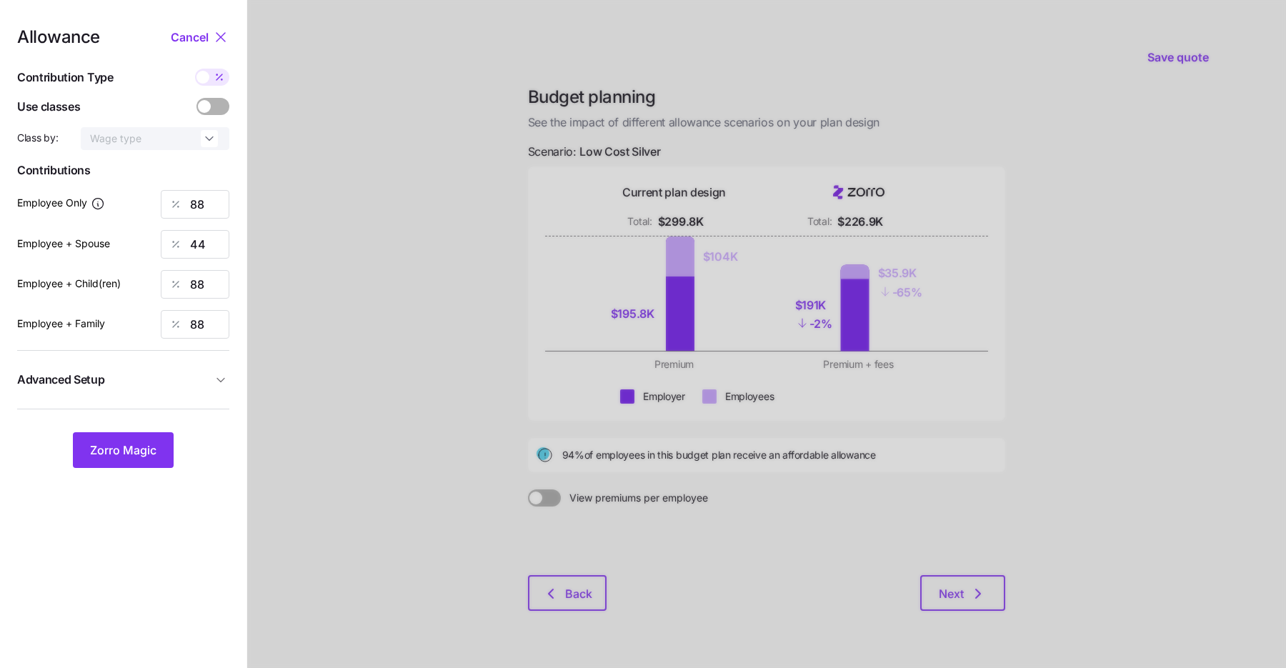
click at [211, 76] on span at bounding box center [219, 77] width 20 height 17
click at [195, 69] on input "checkbox" at bounding box center [195, 69] width 0 height 0
type input "500"
type input "815"
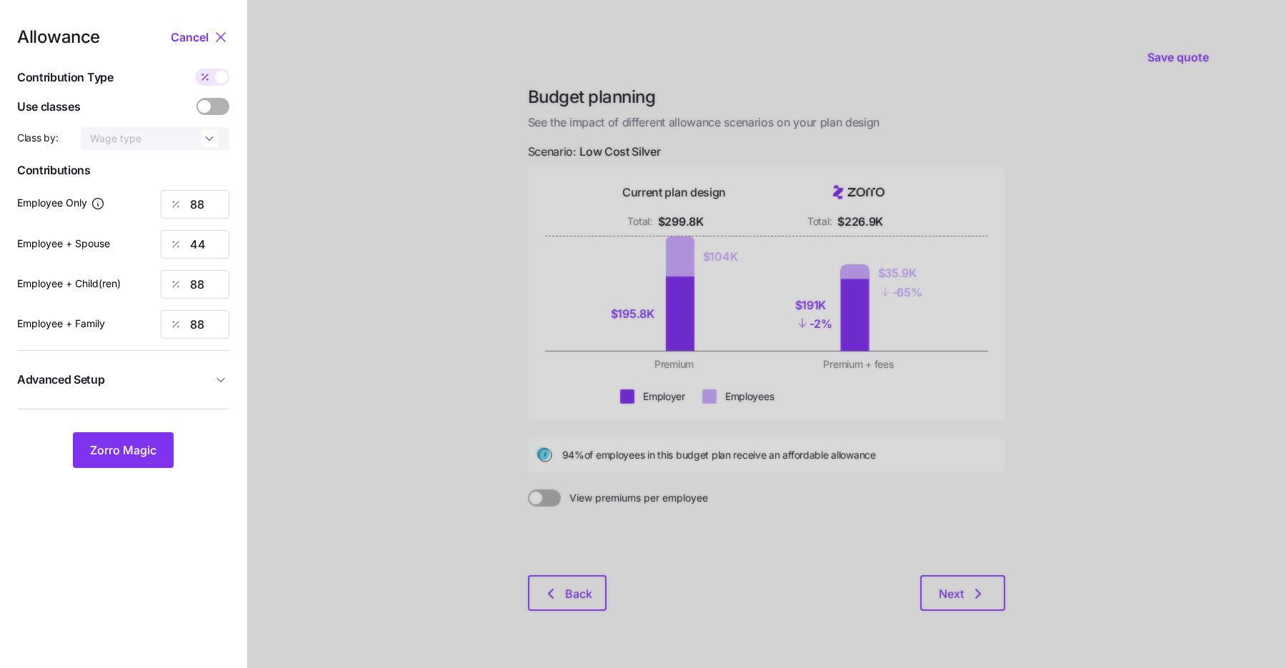
type input "1317"
click at [218, 76] on span at bounding box center [221, 77] width 13 height 13
click at [195, 69] on input "checkbox" at bounding box center [195, 69] width 0 height 0
type input "88"
type input "44"
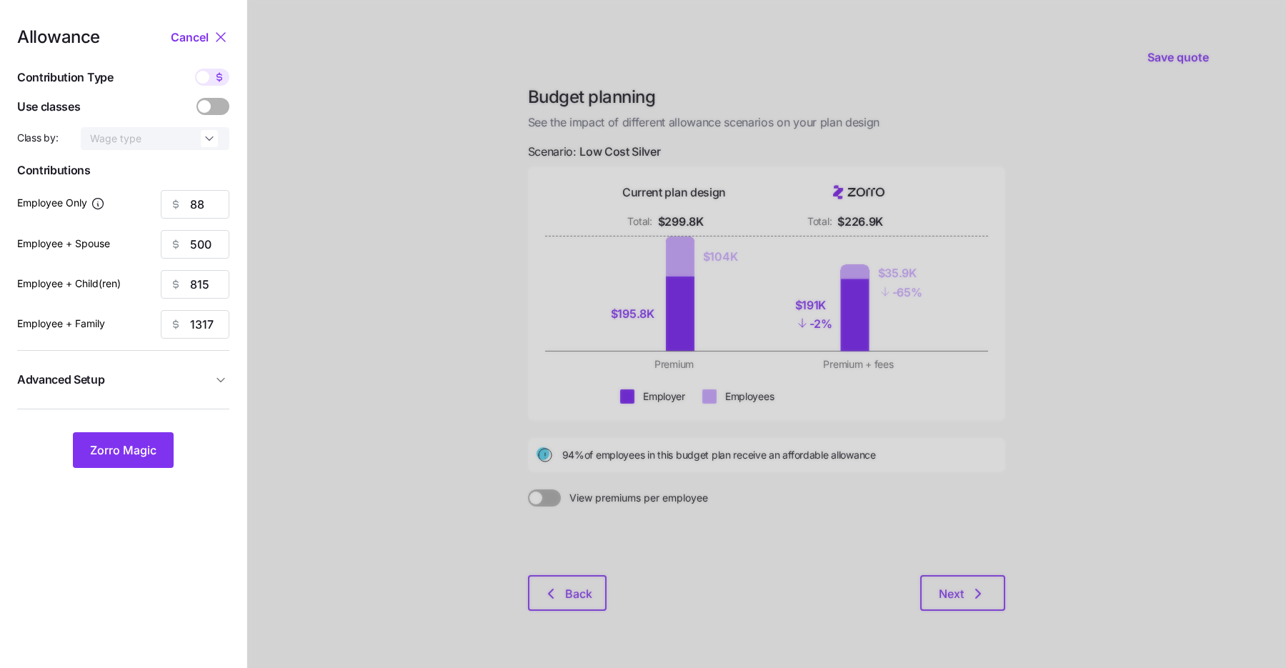
type input "88"
click at [218, 76] on icon at bounding box center [219, 76] width 11 height 11
click at [195, 69] on input "checkbox" at bounding box center [195, 69] width 0 height 0
type input "500"
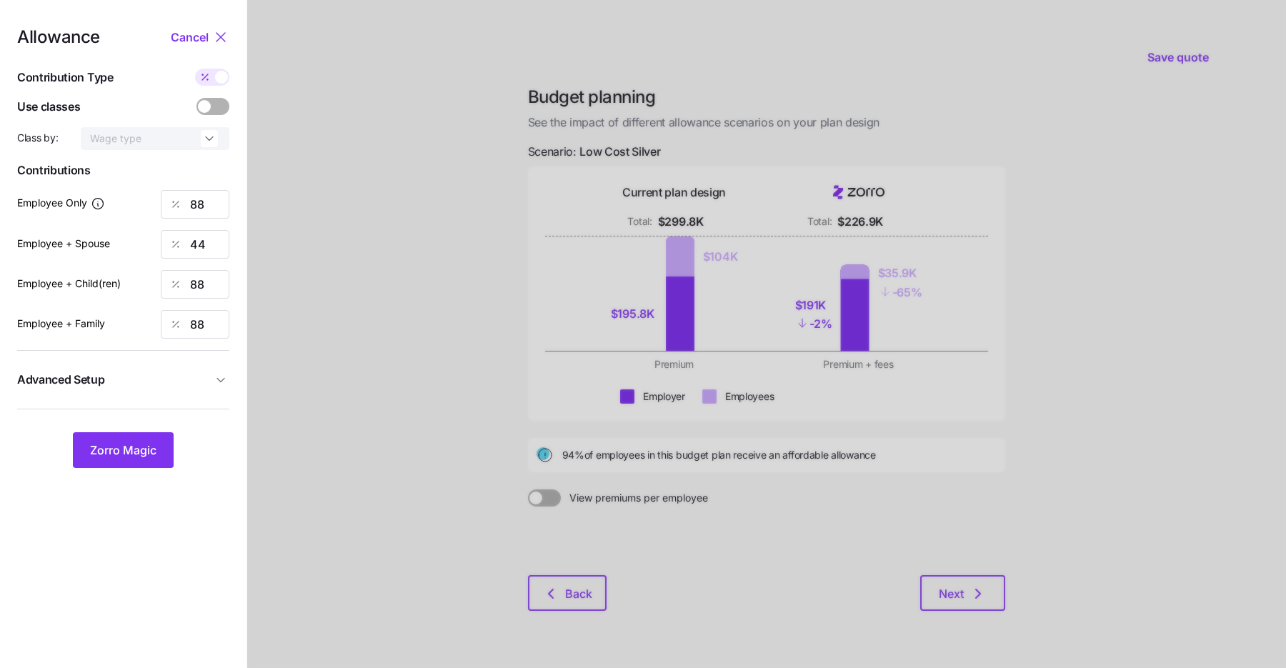
type input "500"
type input "815"
type input "1317"
click at [133, 454] on span "Zorro Magic" at bounding box center [123, 450] width 66 height 17
